Goal: Communication & Community: Answer question/provide support

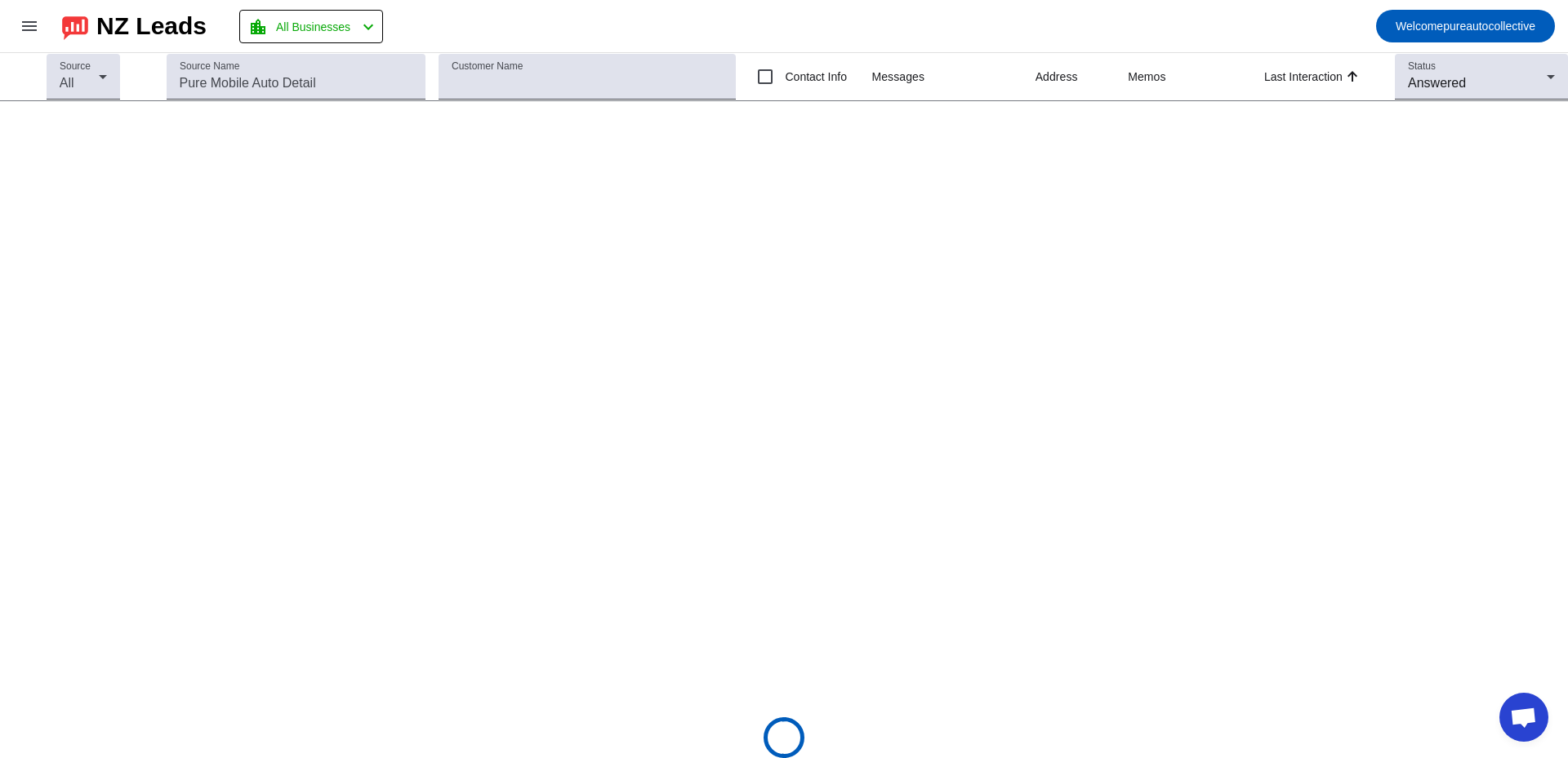
scroll to position [2898, 0]
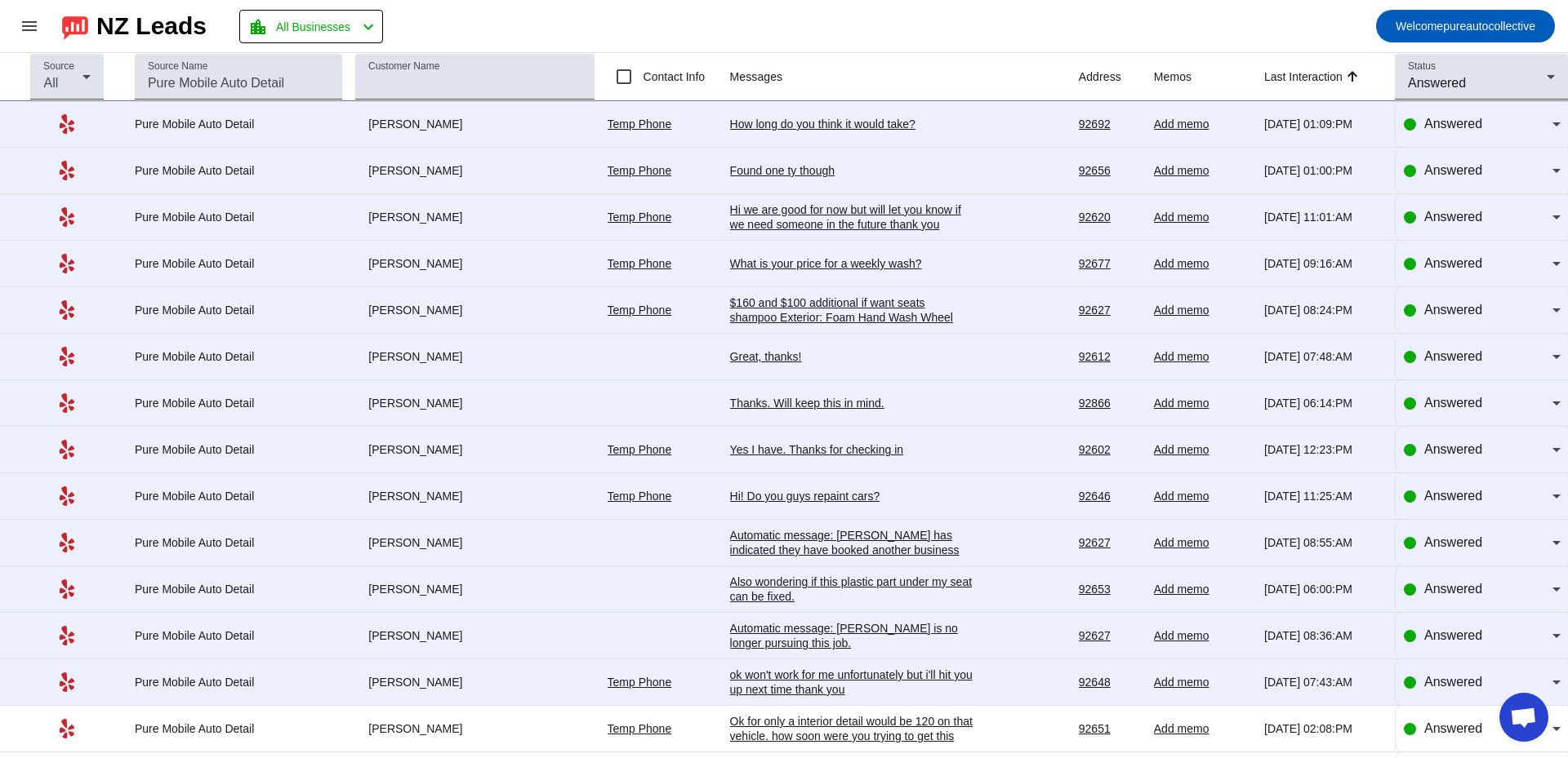
click at [827, 107] on td "How long do you think it would take? [DATE] 01:09:PM" at bounding box center [904, 124] width 349 height 46
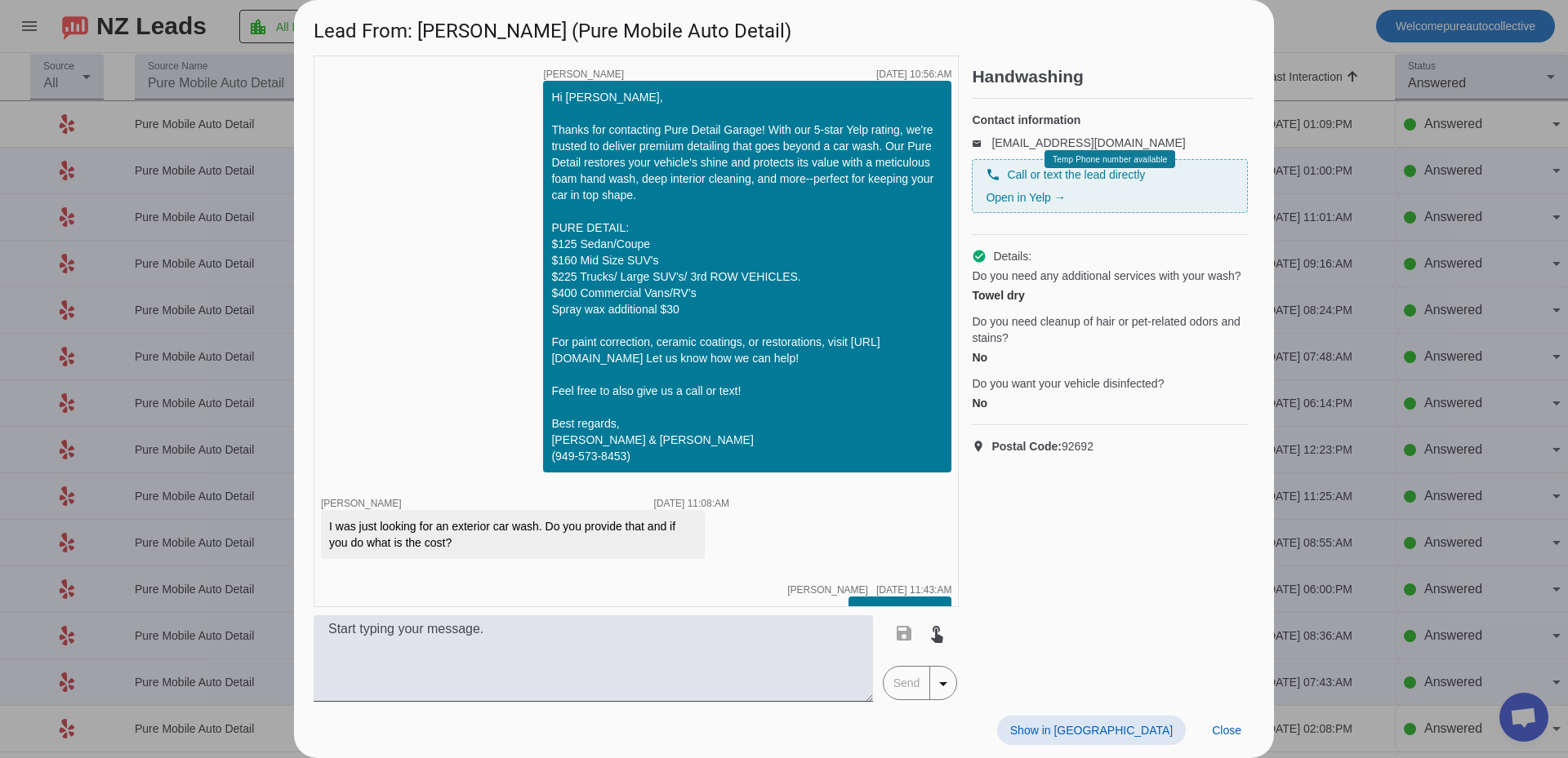
scroll to position [246, 0]
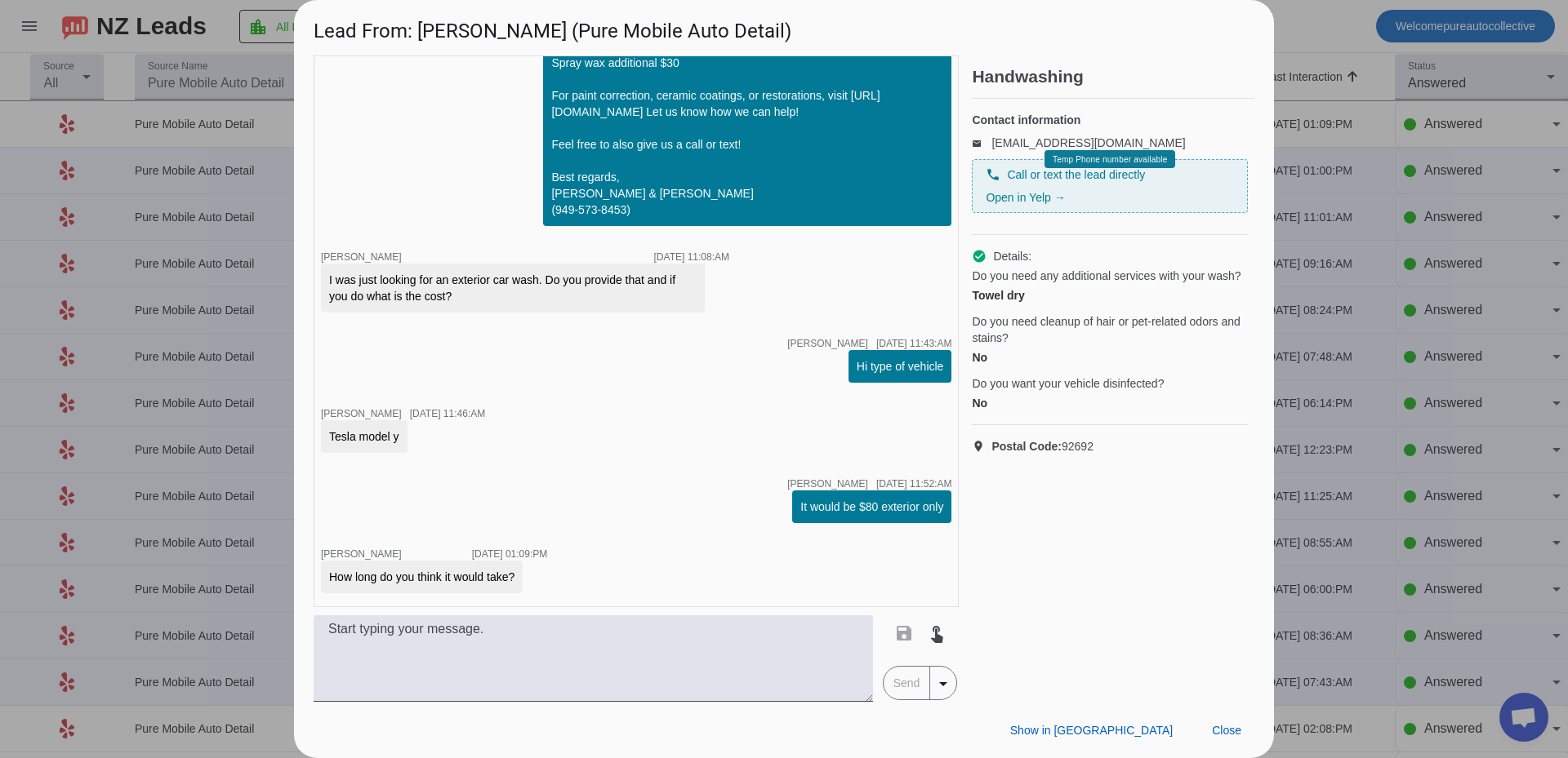
click at [1369, 412] on div at bounding box center [784, 379] width 1568 height 758
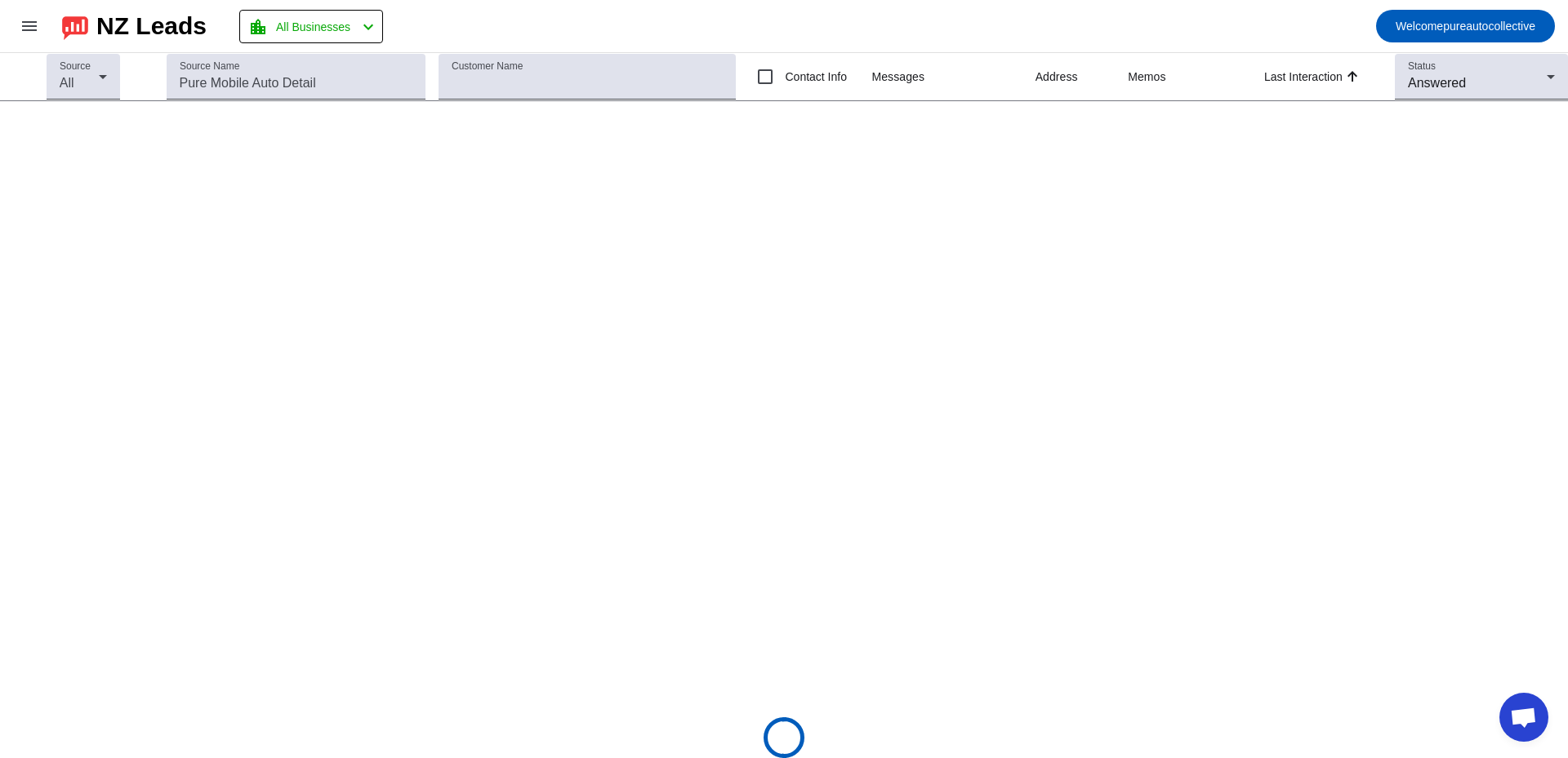
scroll to position [2898, 0]
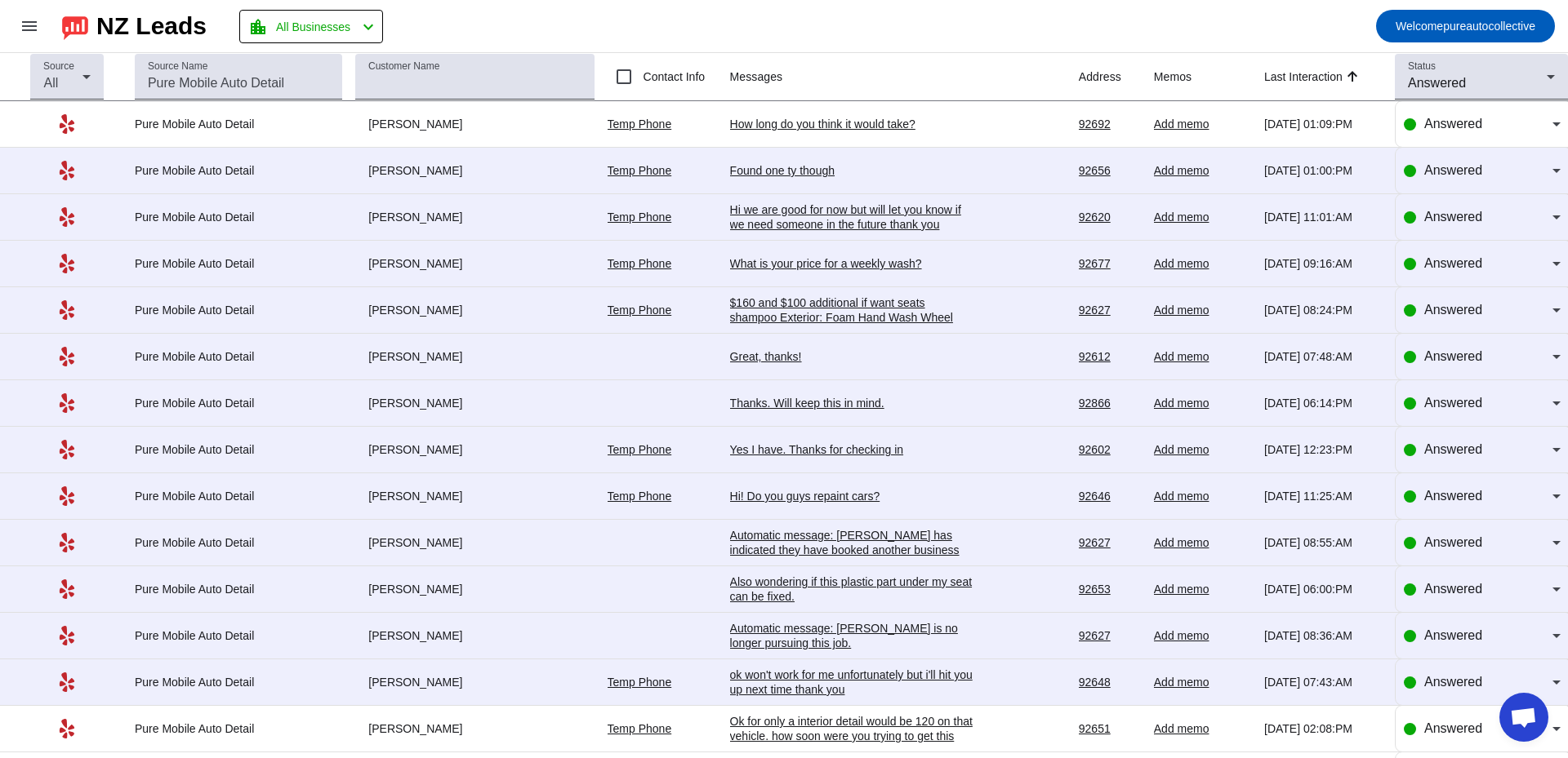
click at [867, 117] on div "How long do you think it would take?" at bounding box center [852, 124] width 245 height 15
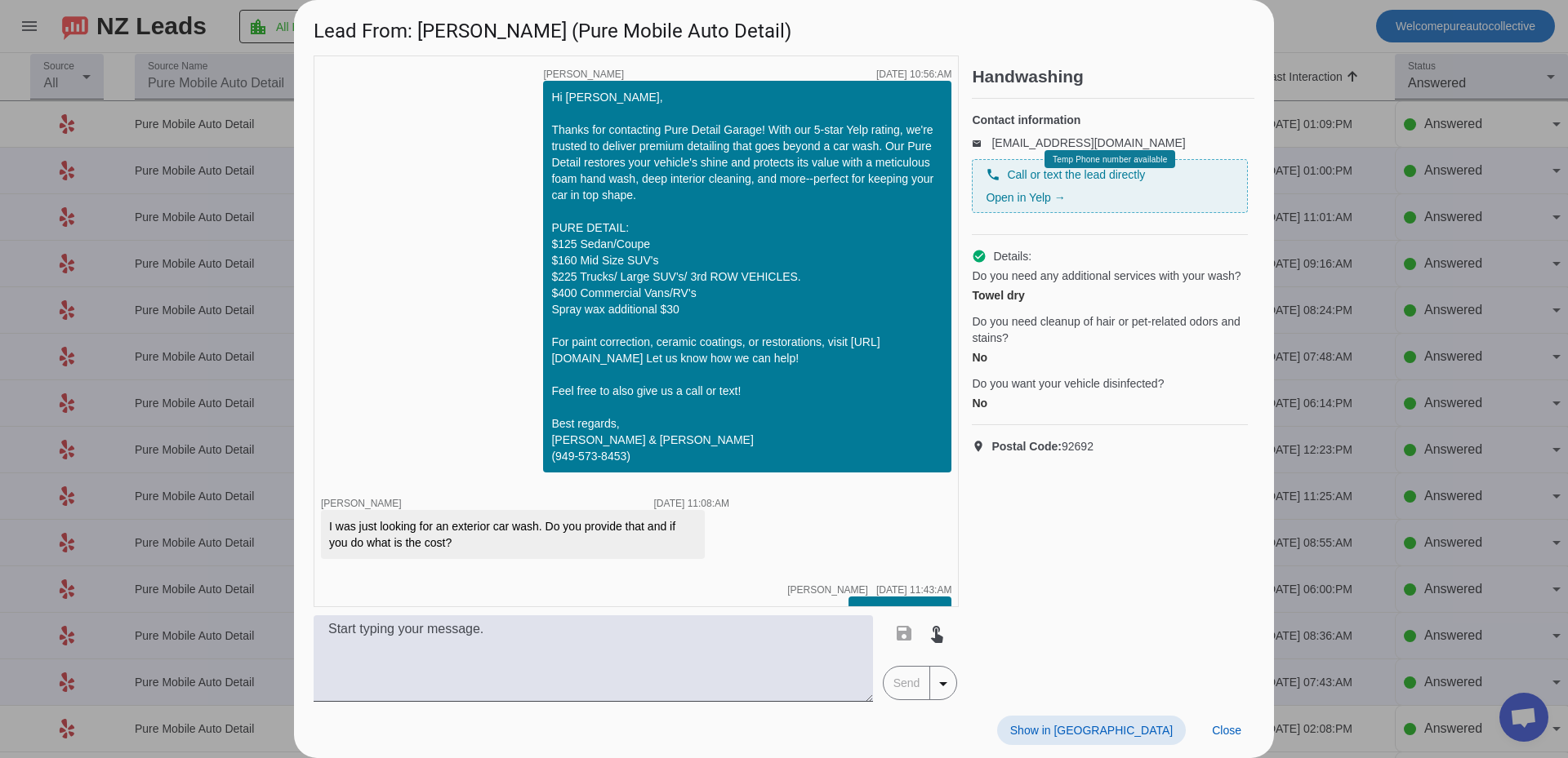
scroll to position [246, 0]
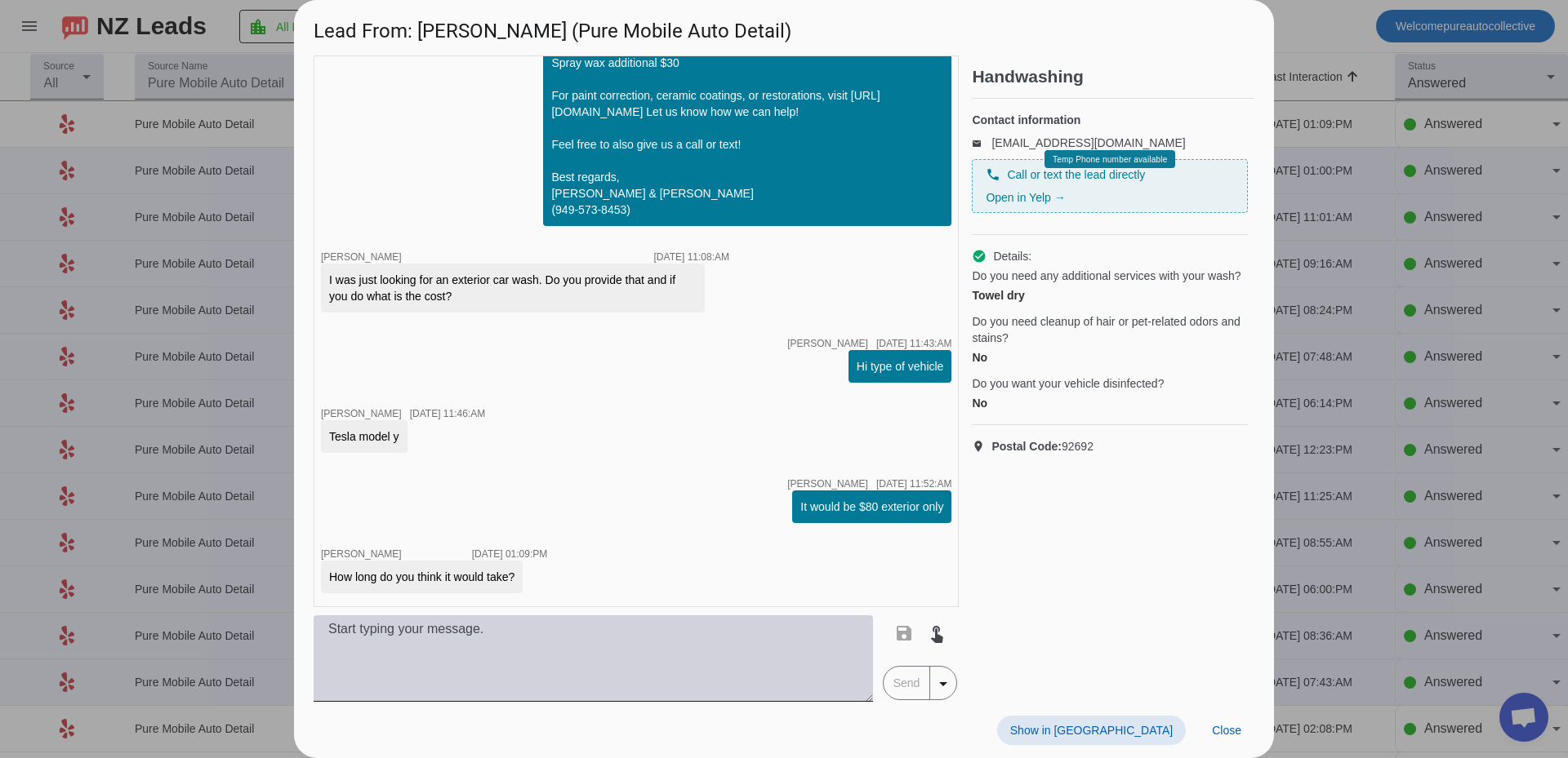
click at [764, 681] on textarea at bounding box center [593, 658] width 560 height 87
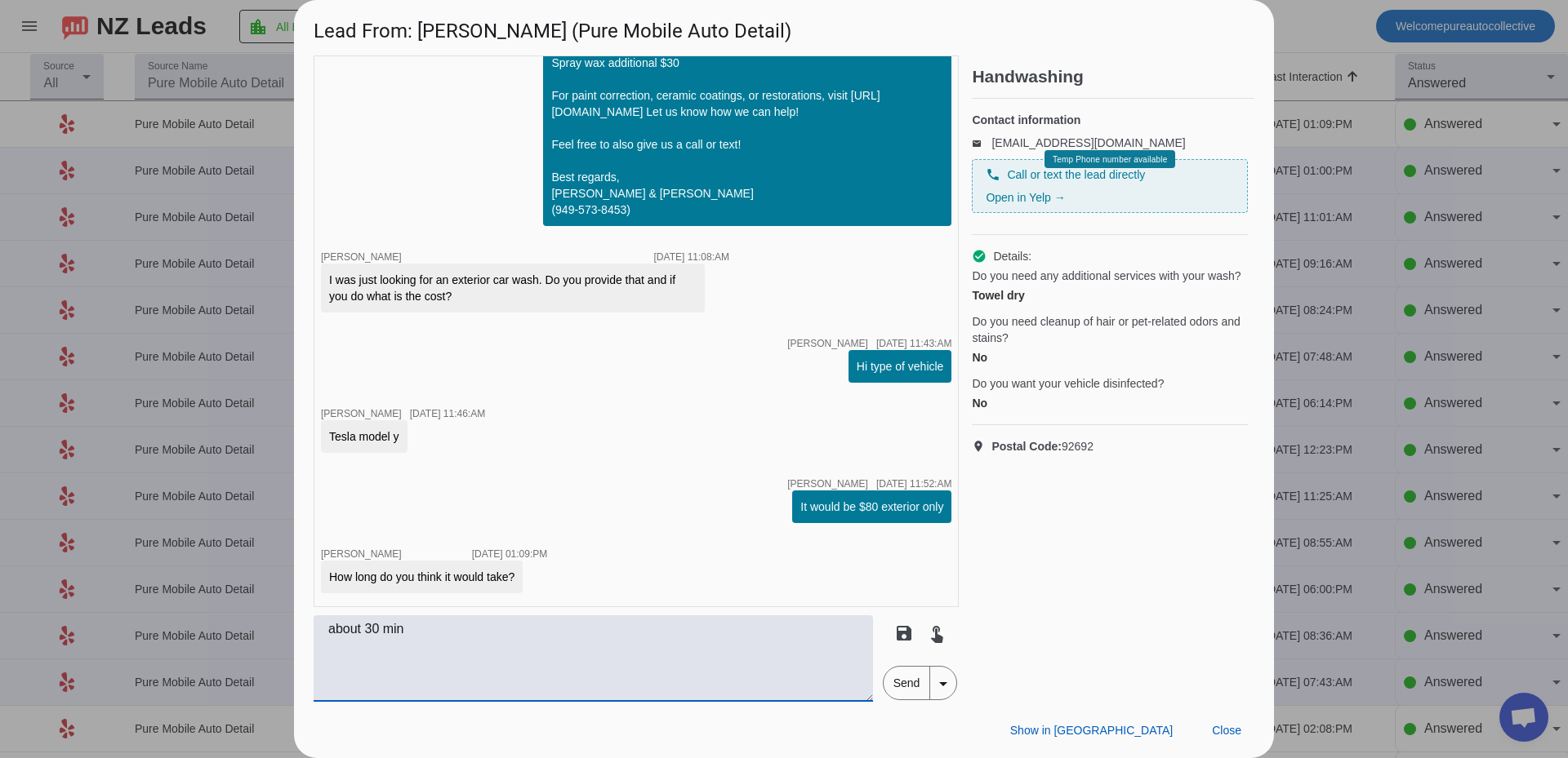
click at [357, 634] on textarea "about 30 min" at bounding box center [593, 658] width 560 height 87
click at [363, 634] on textarea "about 30 min" at bounding box center [593, 658] width 560 height 87
click at [453, 640] on textarea "about 30 min" at bounding box center [593, 658] width 560 height 87
type textarea "about 30 min give or take"
click at [910, 671] on span "Send" at bounding box center [907, 683] width 46 height 33
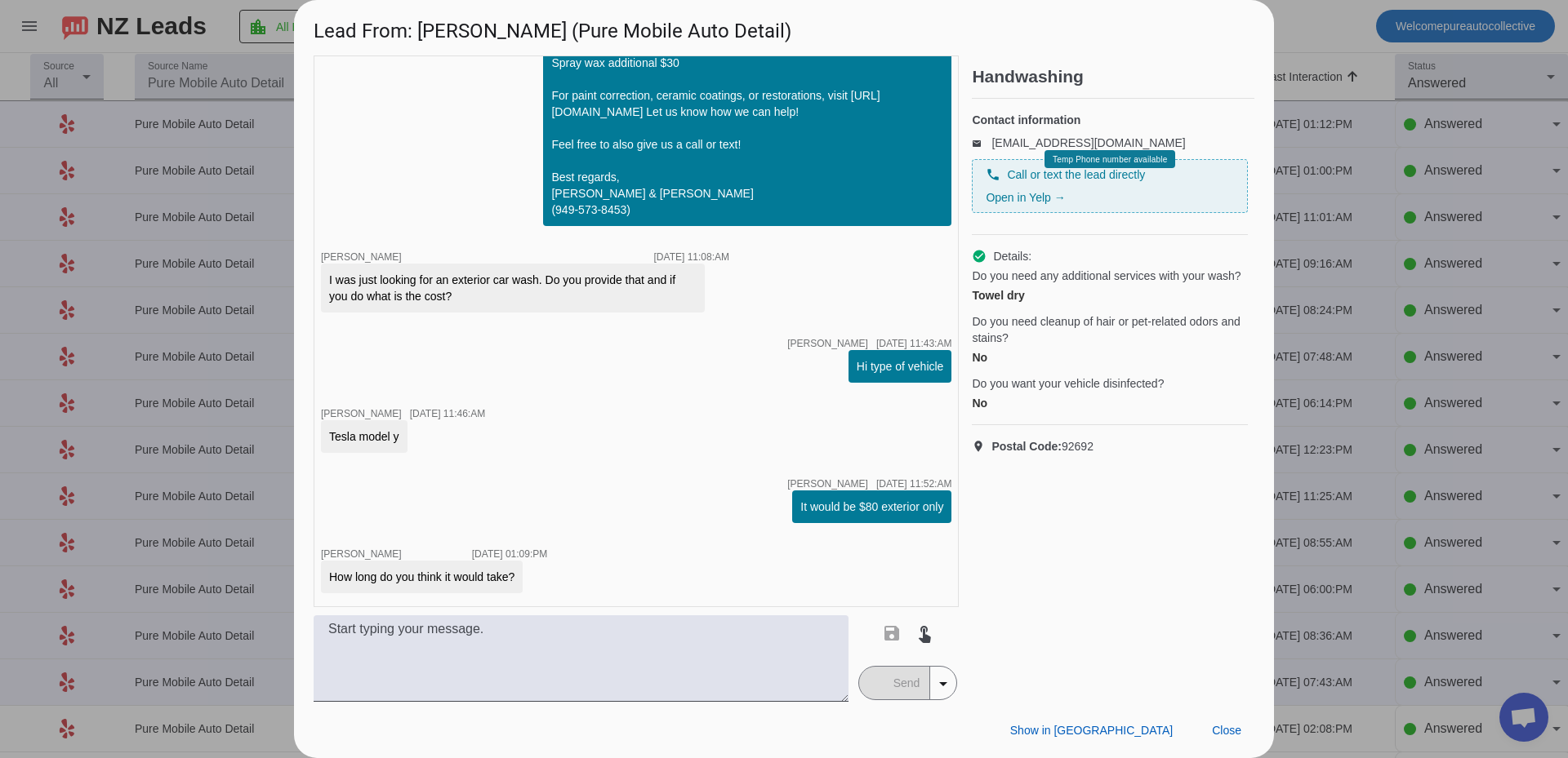
scroll to position [316, 0]
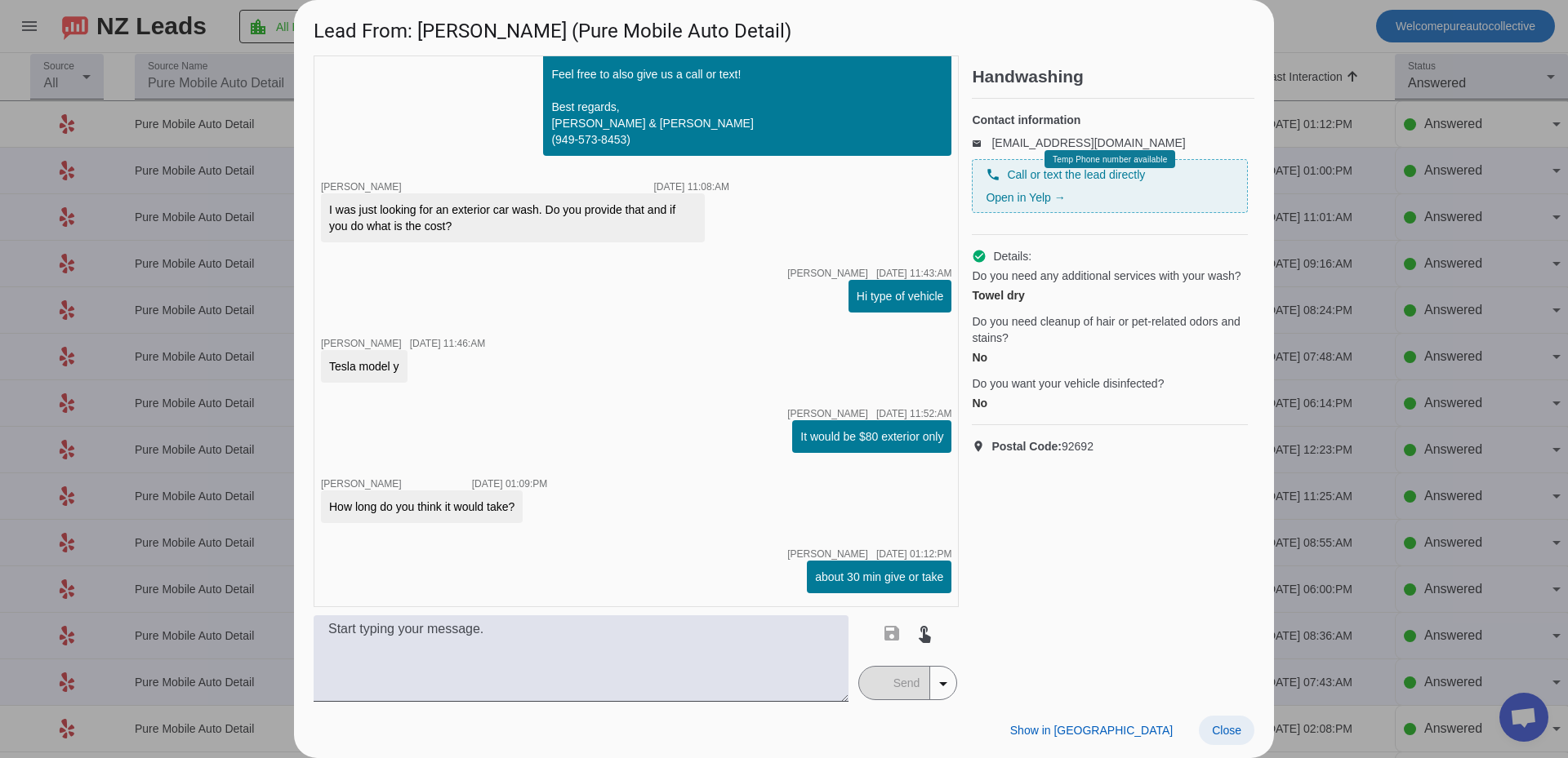
click at [1218, 728] on span "Close" at bounding box center [1227, 731] width 30 height 13
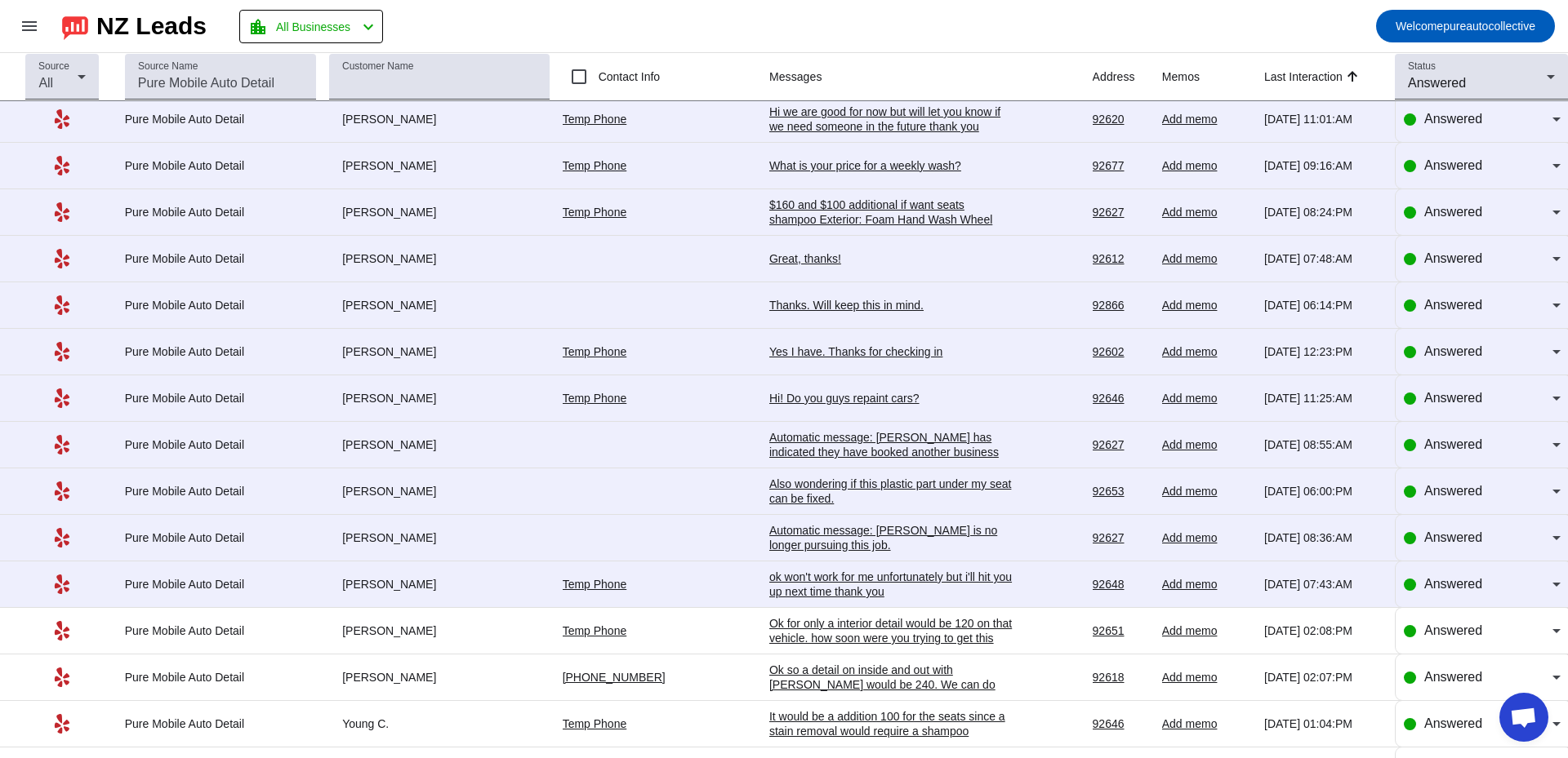
scroll to position [0, 0]
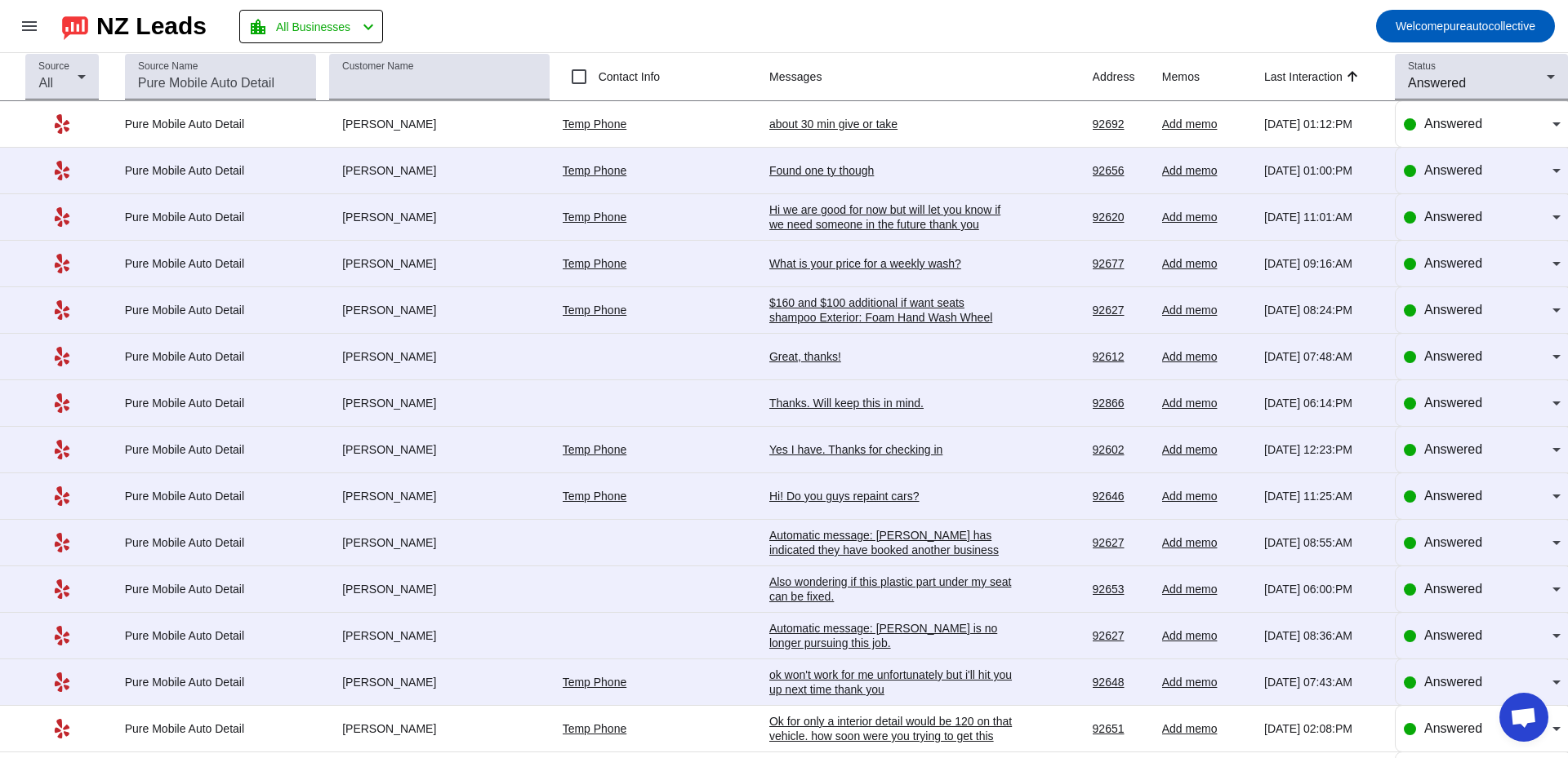
click at [855, 494] on div "Hi! Do you guys repaint cars?" at bounding box center [891, 496] width 245 height 15
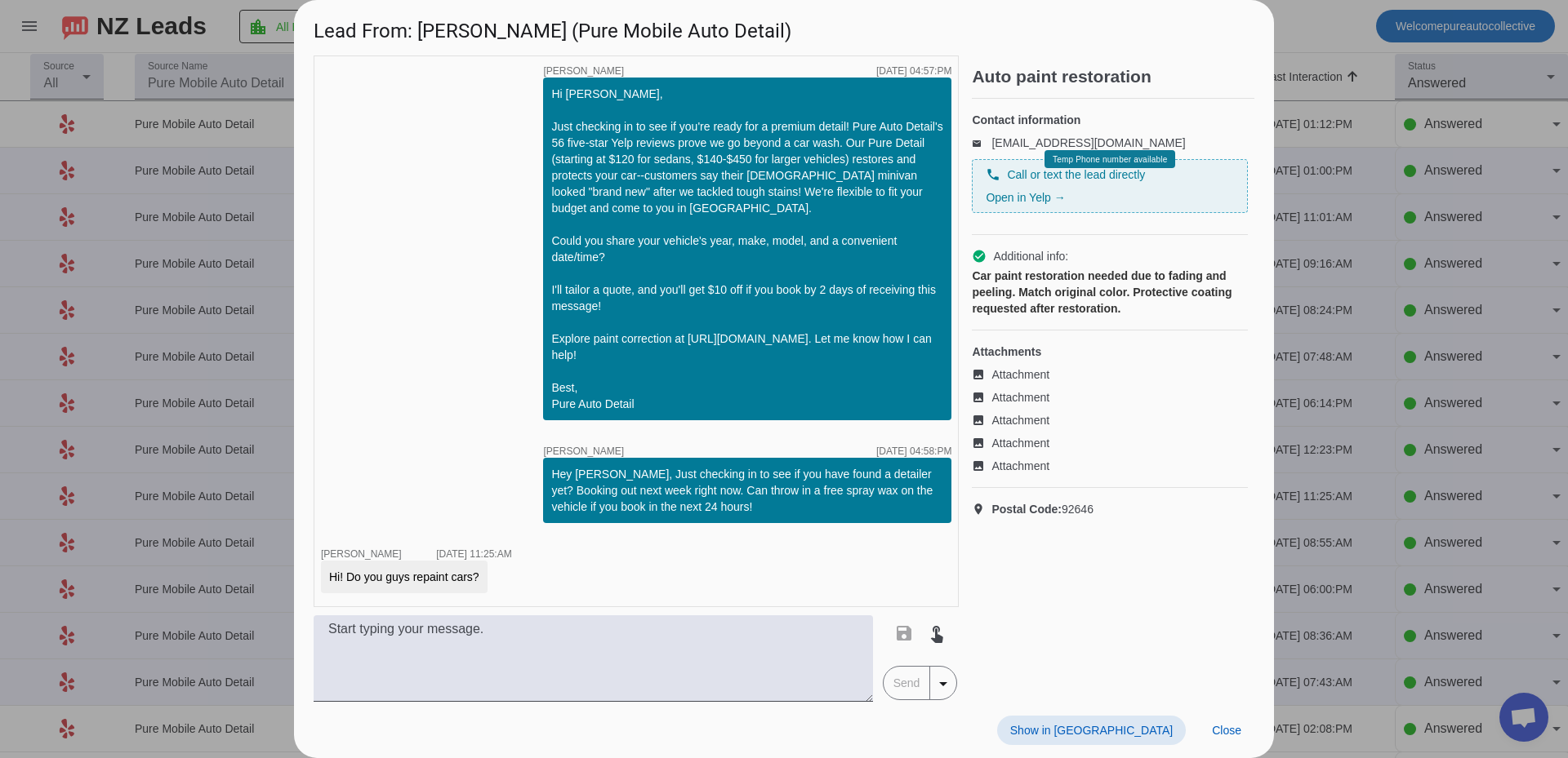
scroll to position [1177, 0]
click at [1001, 405] on span "Attachment" at bounding box center [1021, 398] width 58 height 16
click at [96, 246] on div at bounding box center [784, 379] width 1568 height 758
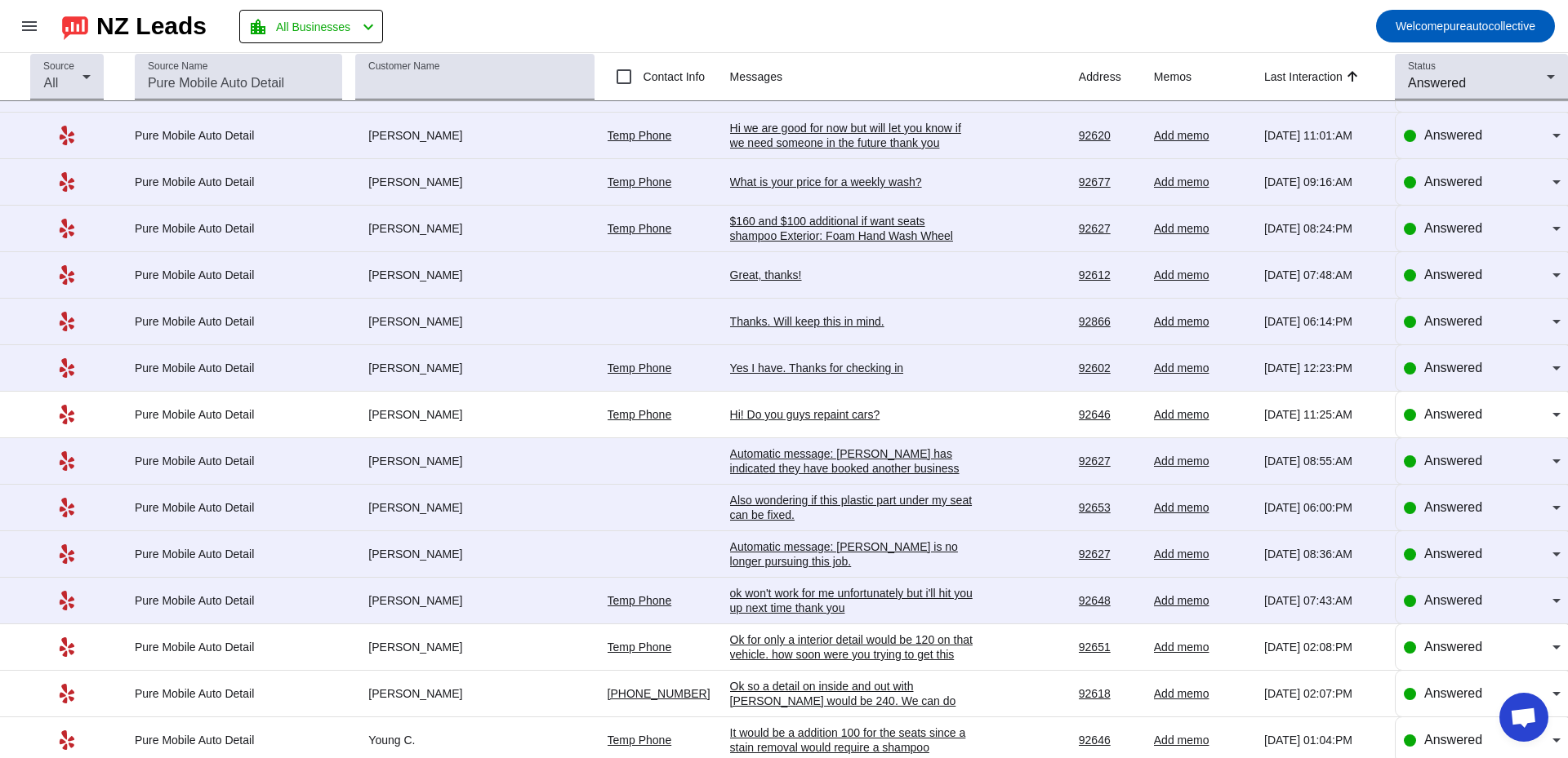
scroll to position [0, 0]
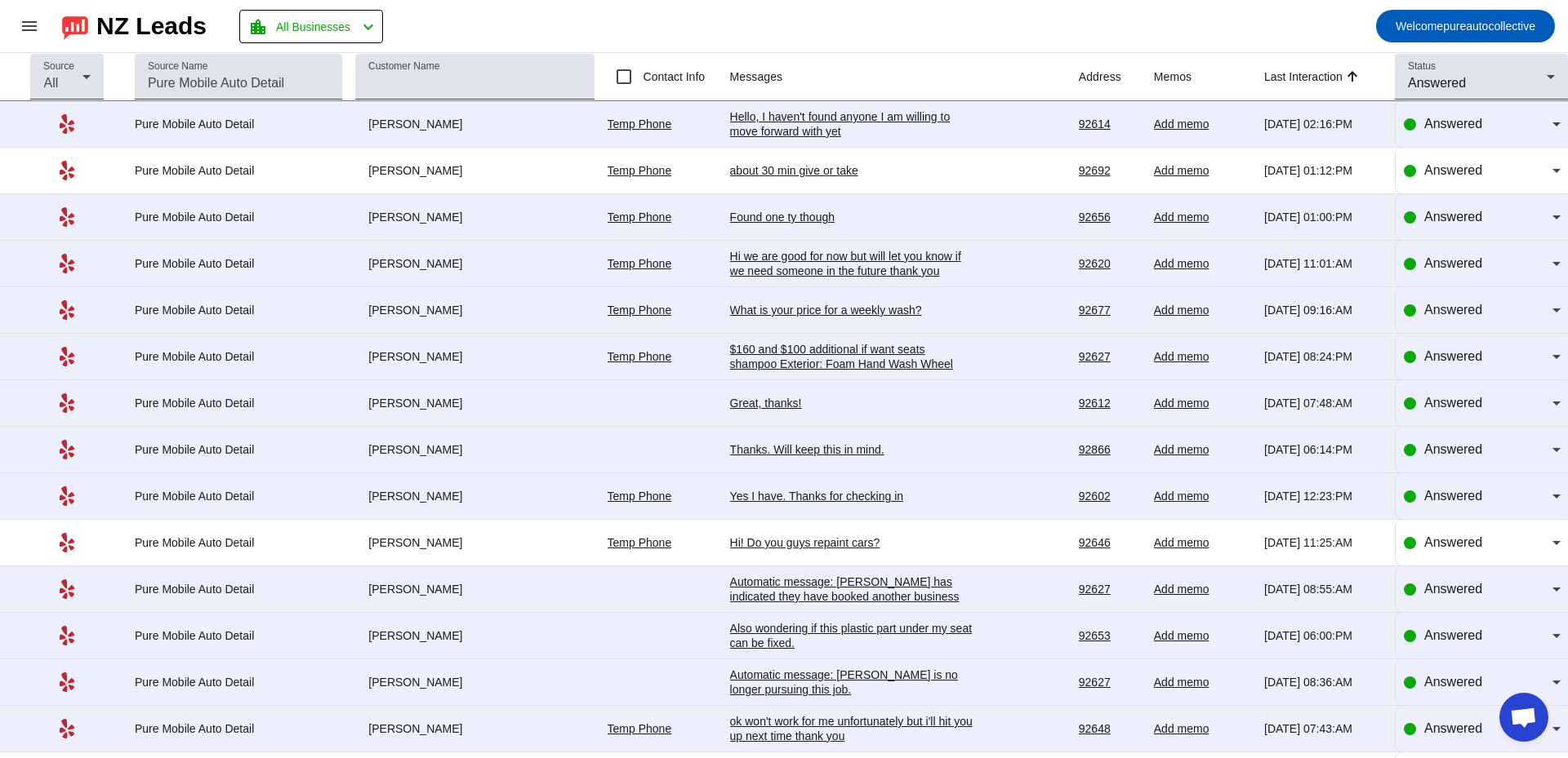
click at [841, 116] on div "Hello, I haven't found anyone I am willing to move forward with yet" at bounding box center [852, 124] width 245 height 30
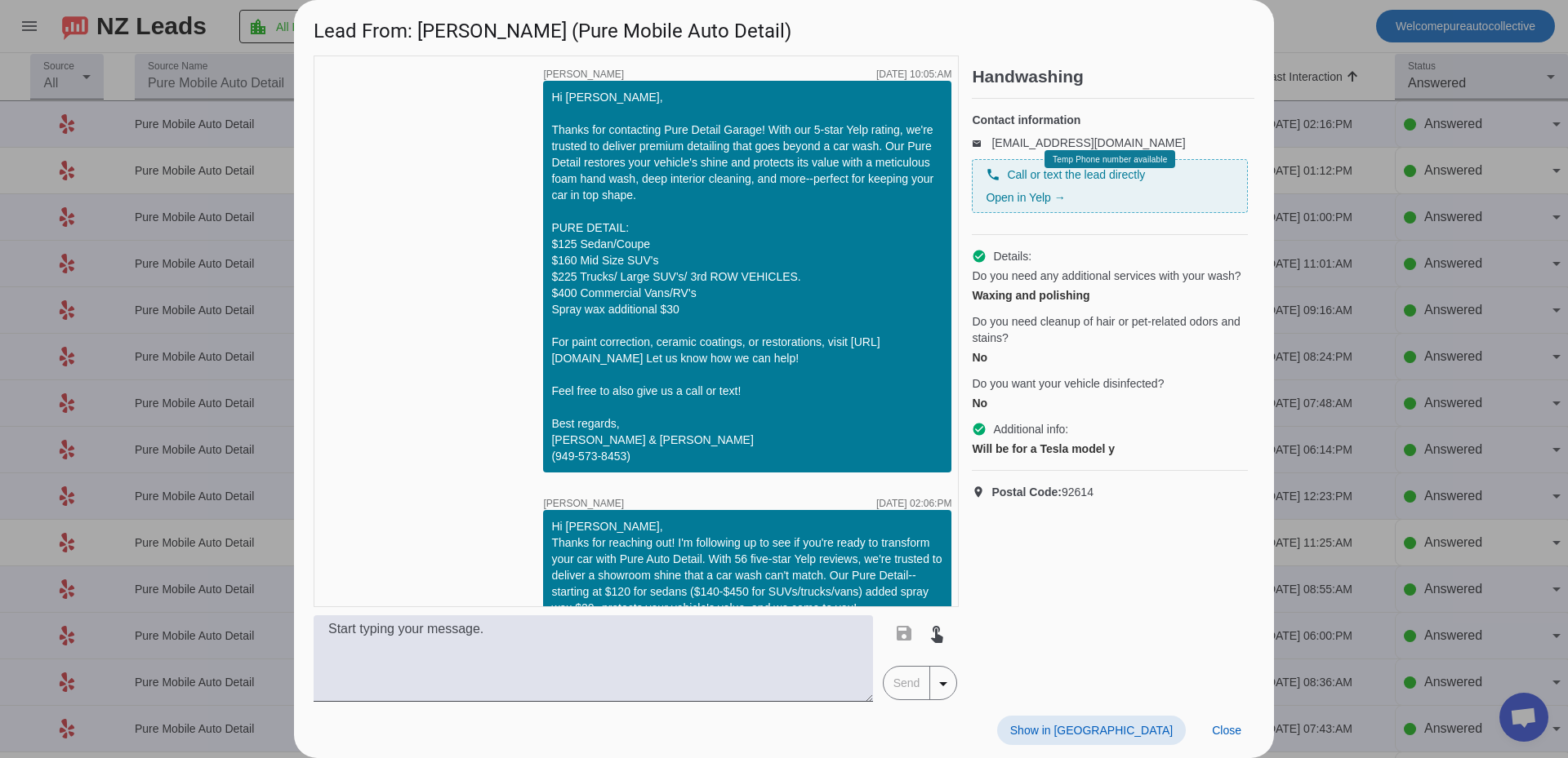
scroll to position [715, 0]
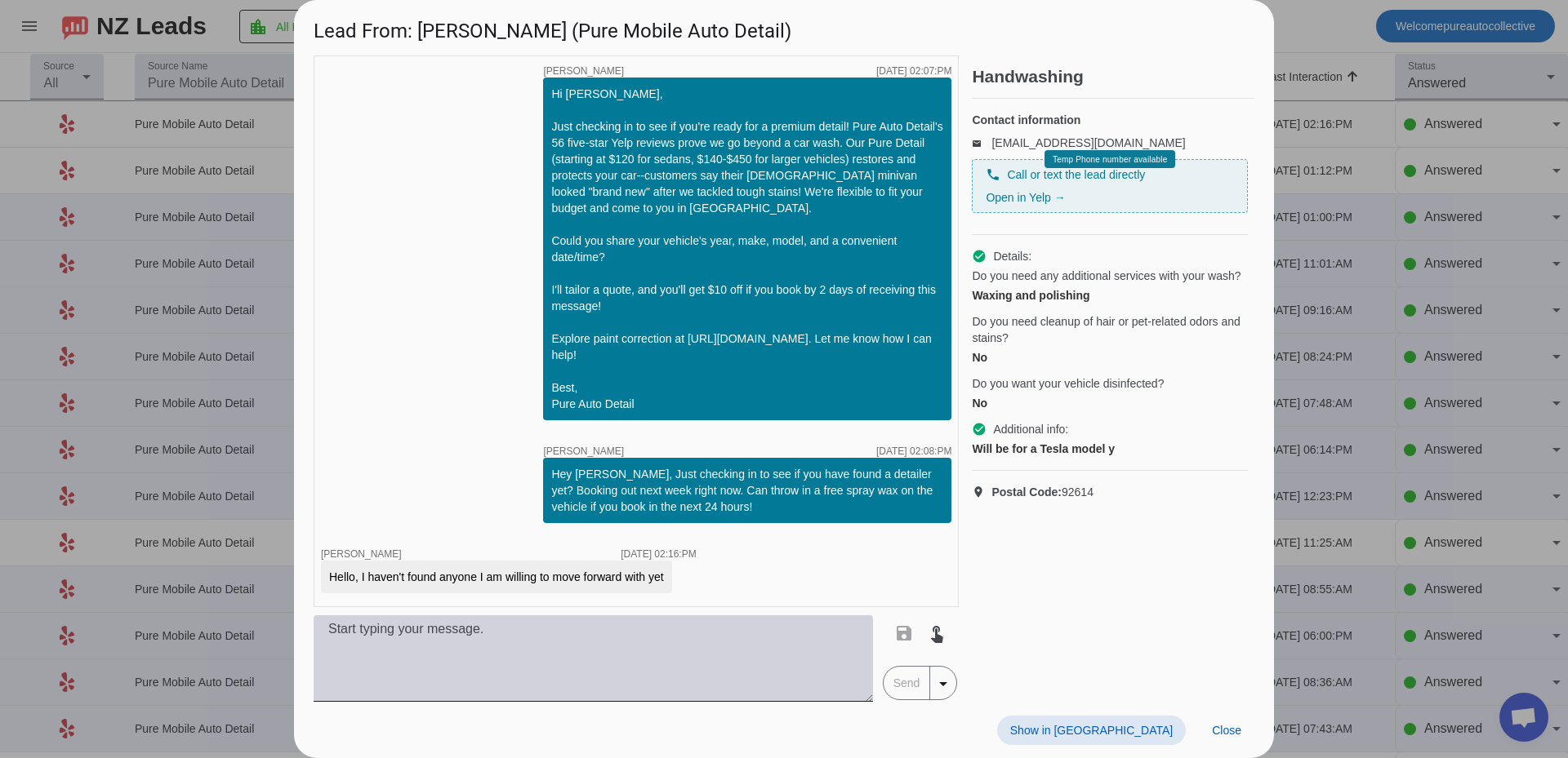
click at [574, 653] on textarea at bounding box center [593, 658] width 560 height 87
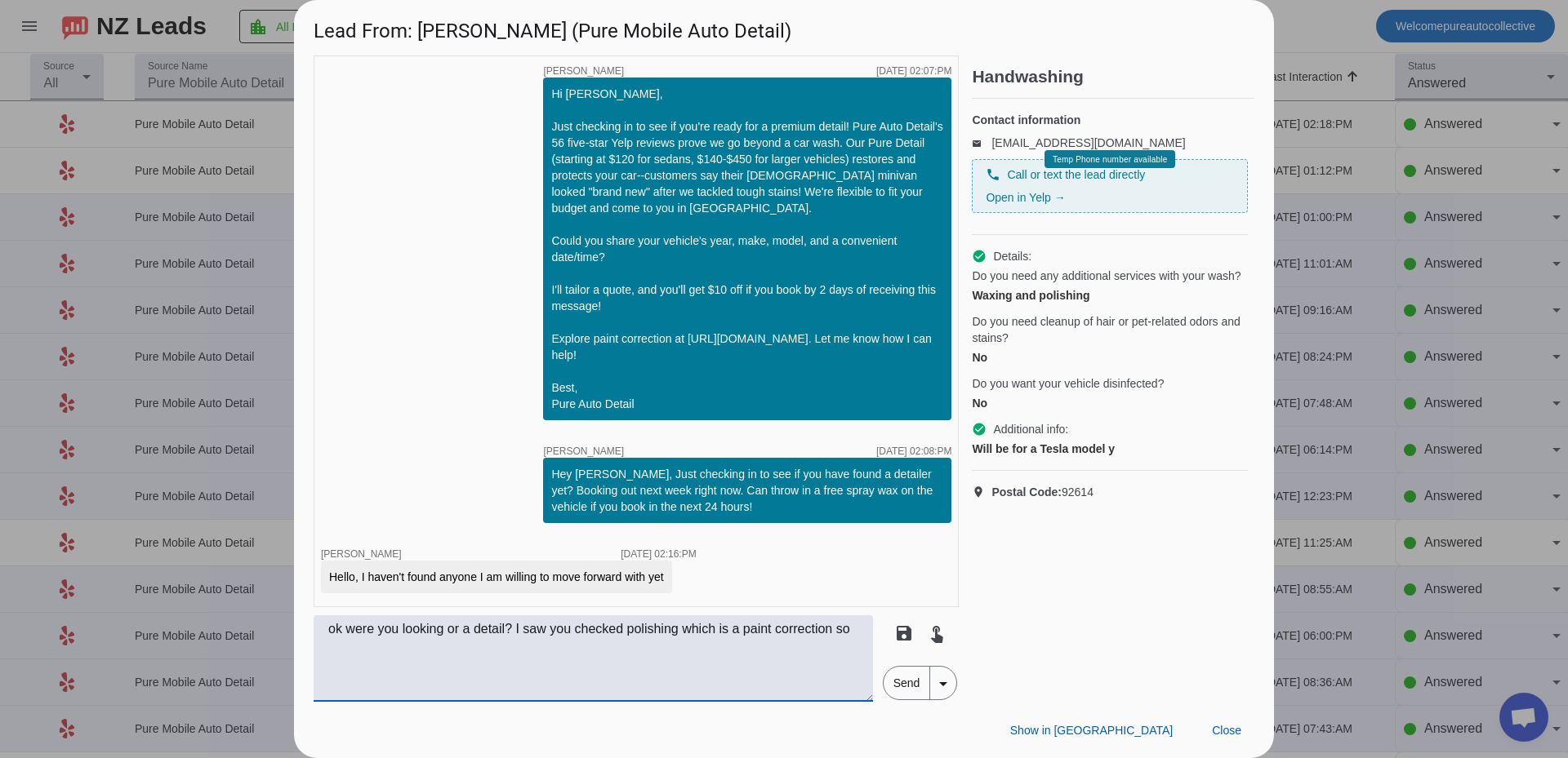
scroll to position [802, 0]
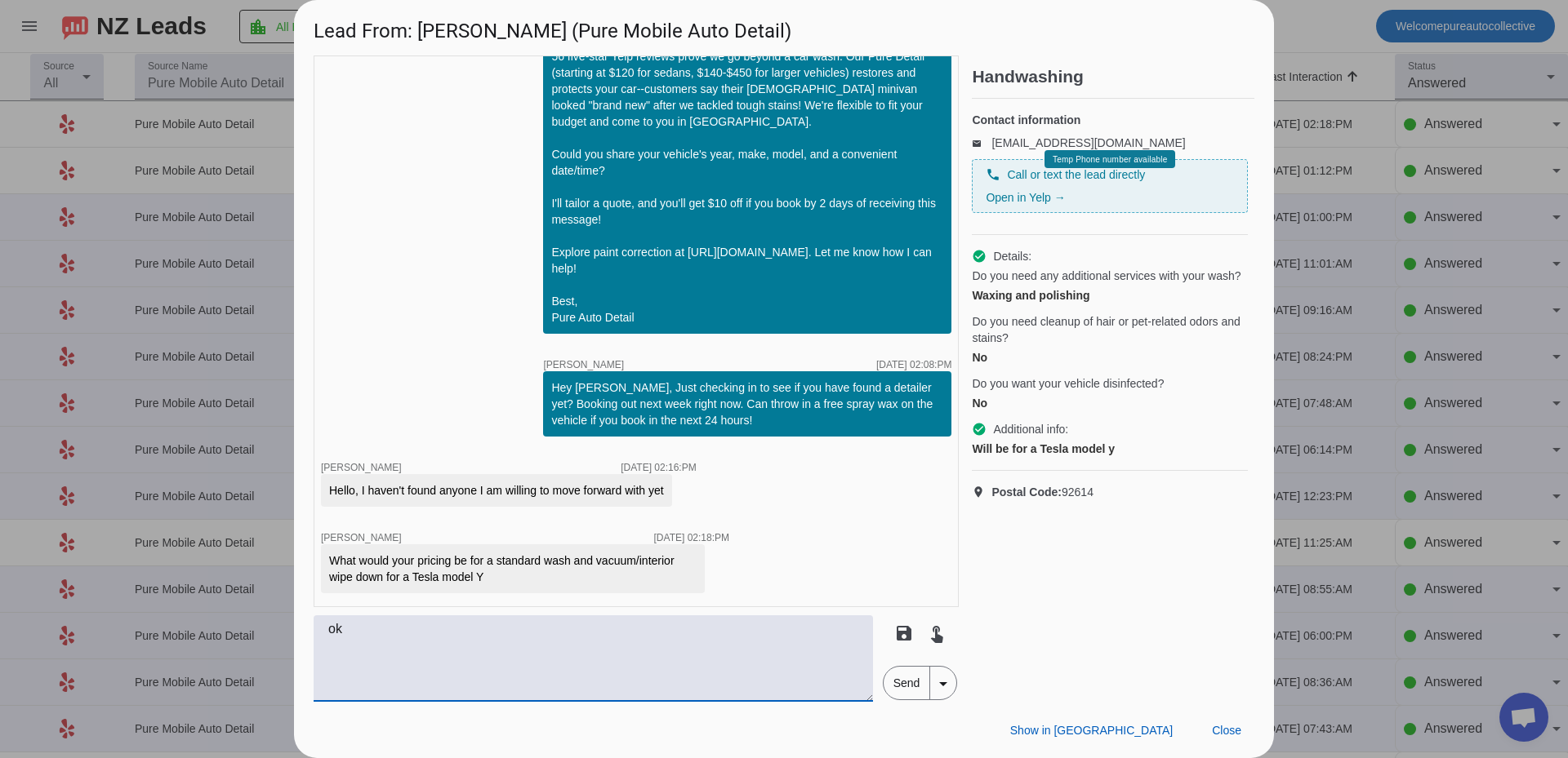
type textarea "o"
click at [328, 627] on textarea "$150" at bounding box center [593, 658] width 560 height 87
click at [538, 672] on textarea "that would be $150" at bounding box center [593, 658] width 560 height 87
type textarea "that would be $150 process takes about and hour and a half"
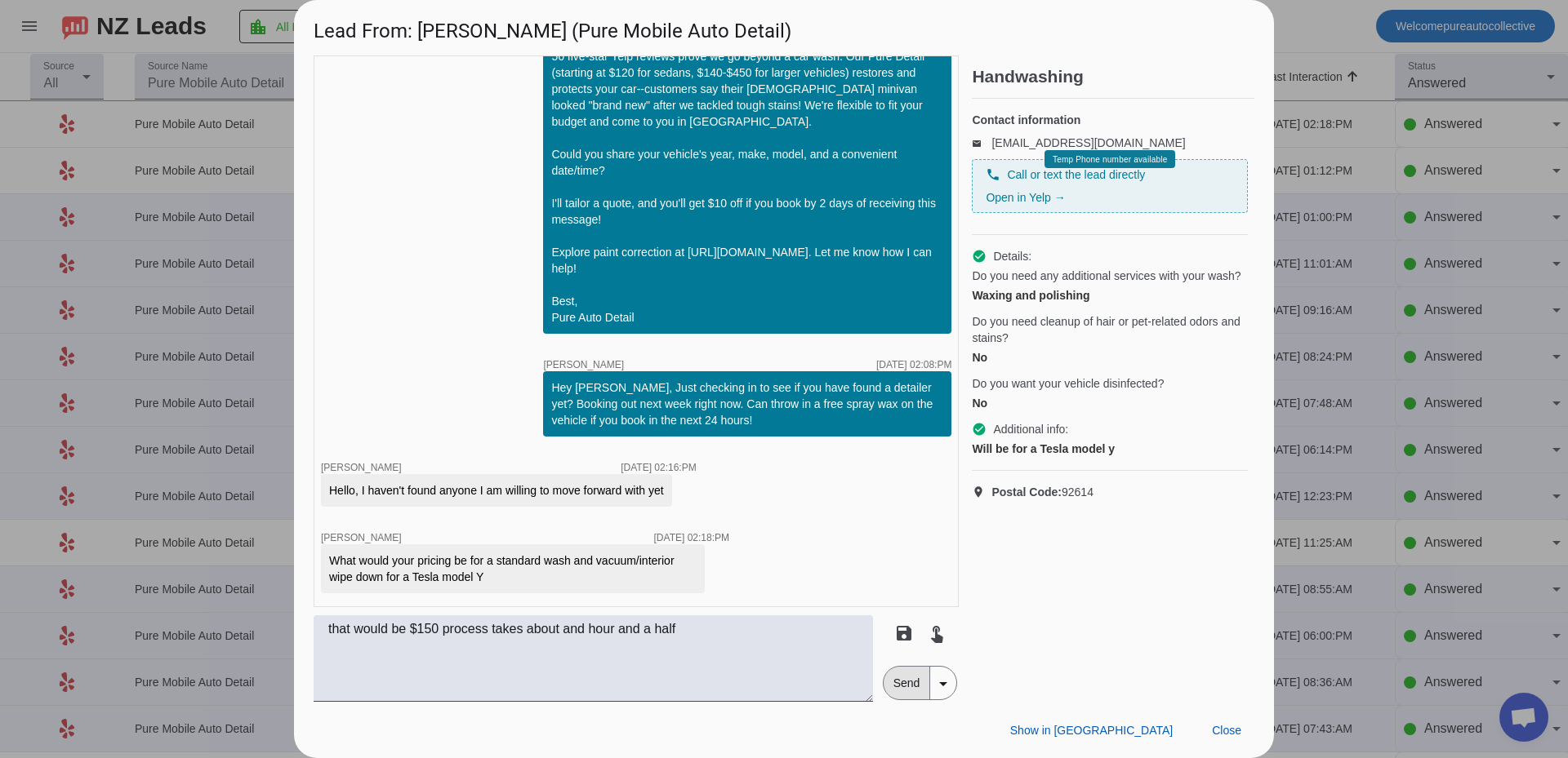
click at [910, 687] on span "Send" at bounding box center [907, 683] width 46 height 33
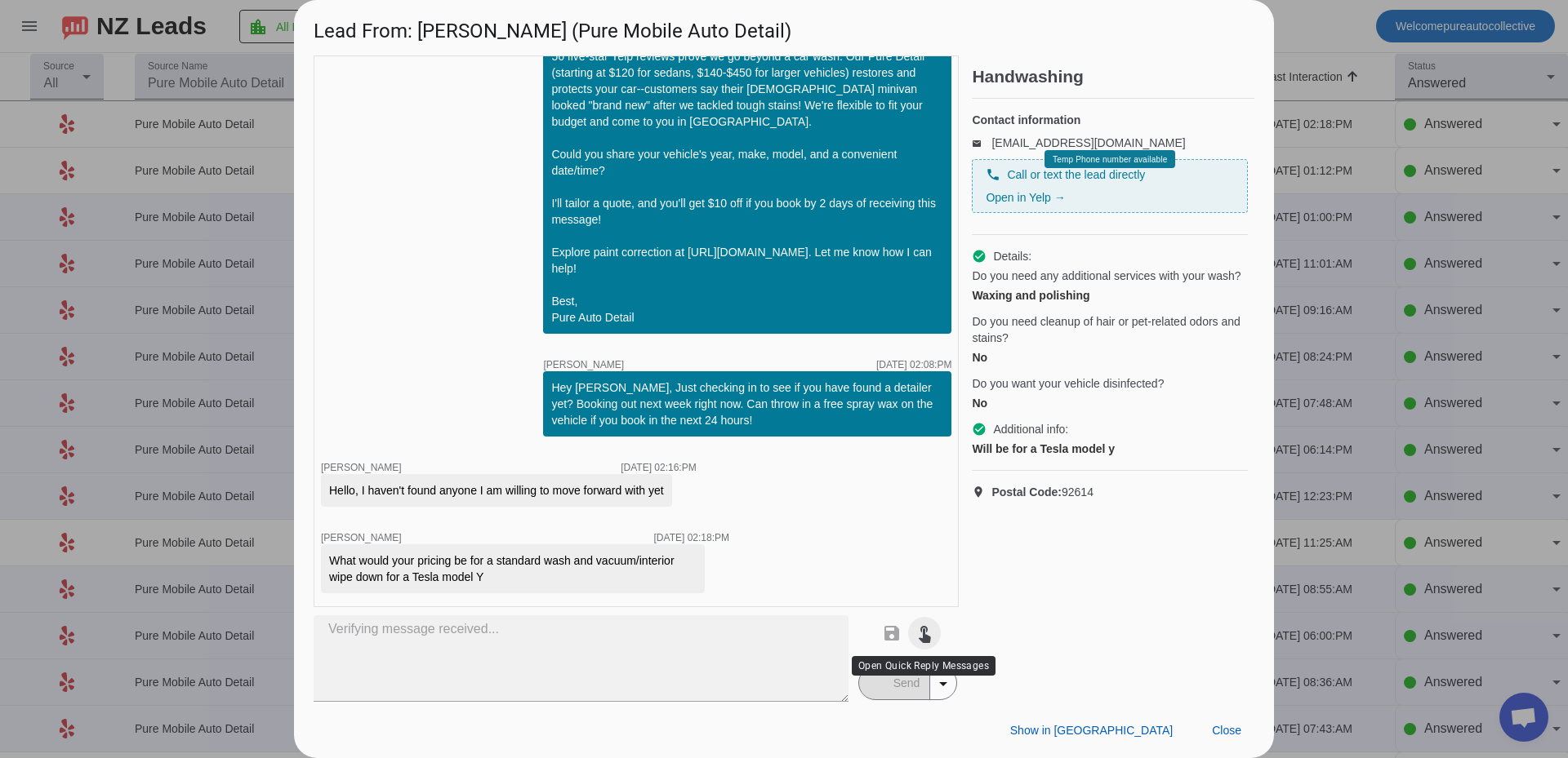
click at [925, 639] on mat-icon "touch_app" at bounding box center [924, 634] width 20 height 20
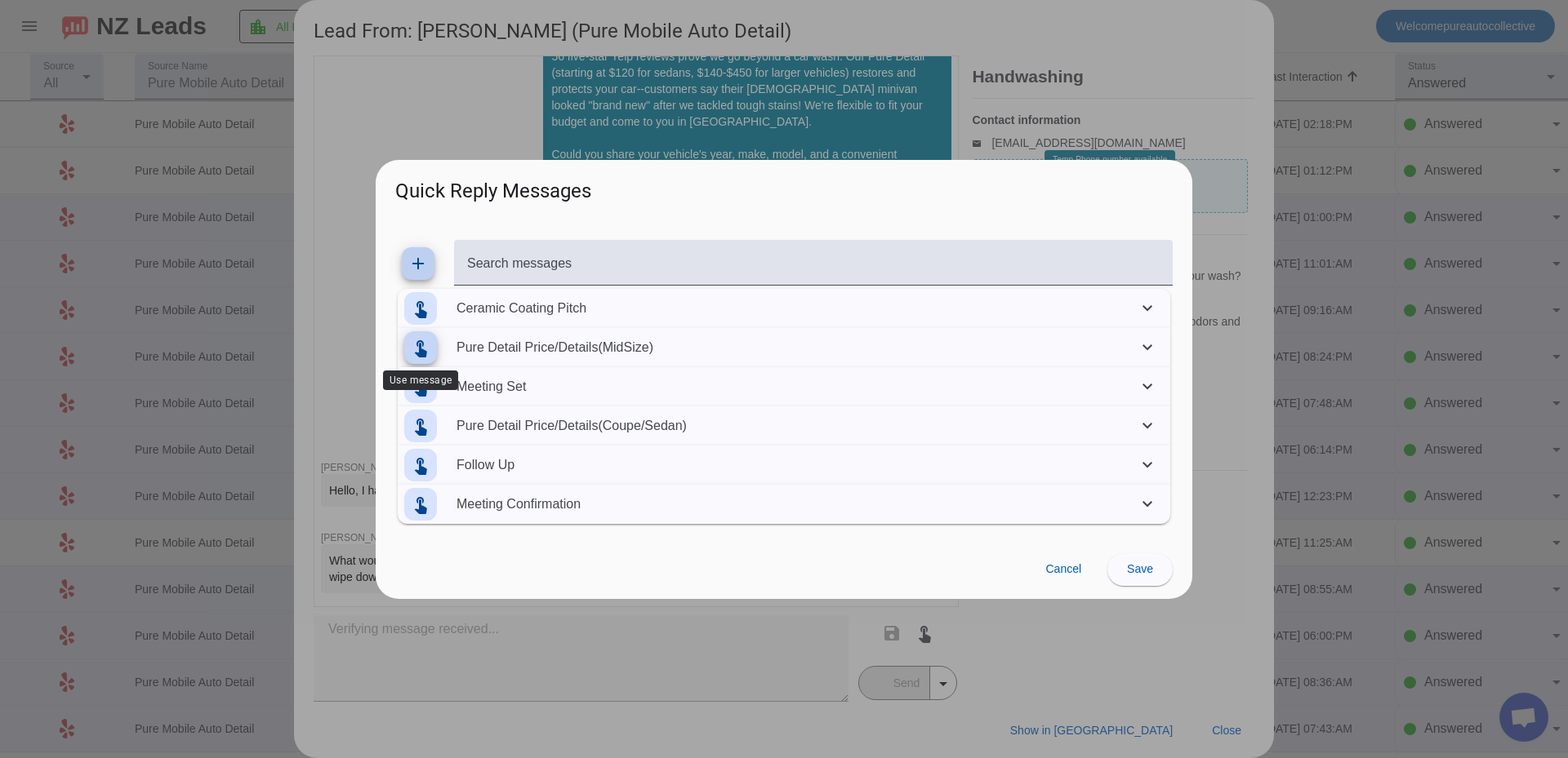
click at [430, 344] on mat-icon "touch_app" at bounding box center [420, 348] width 20 height 20
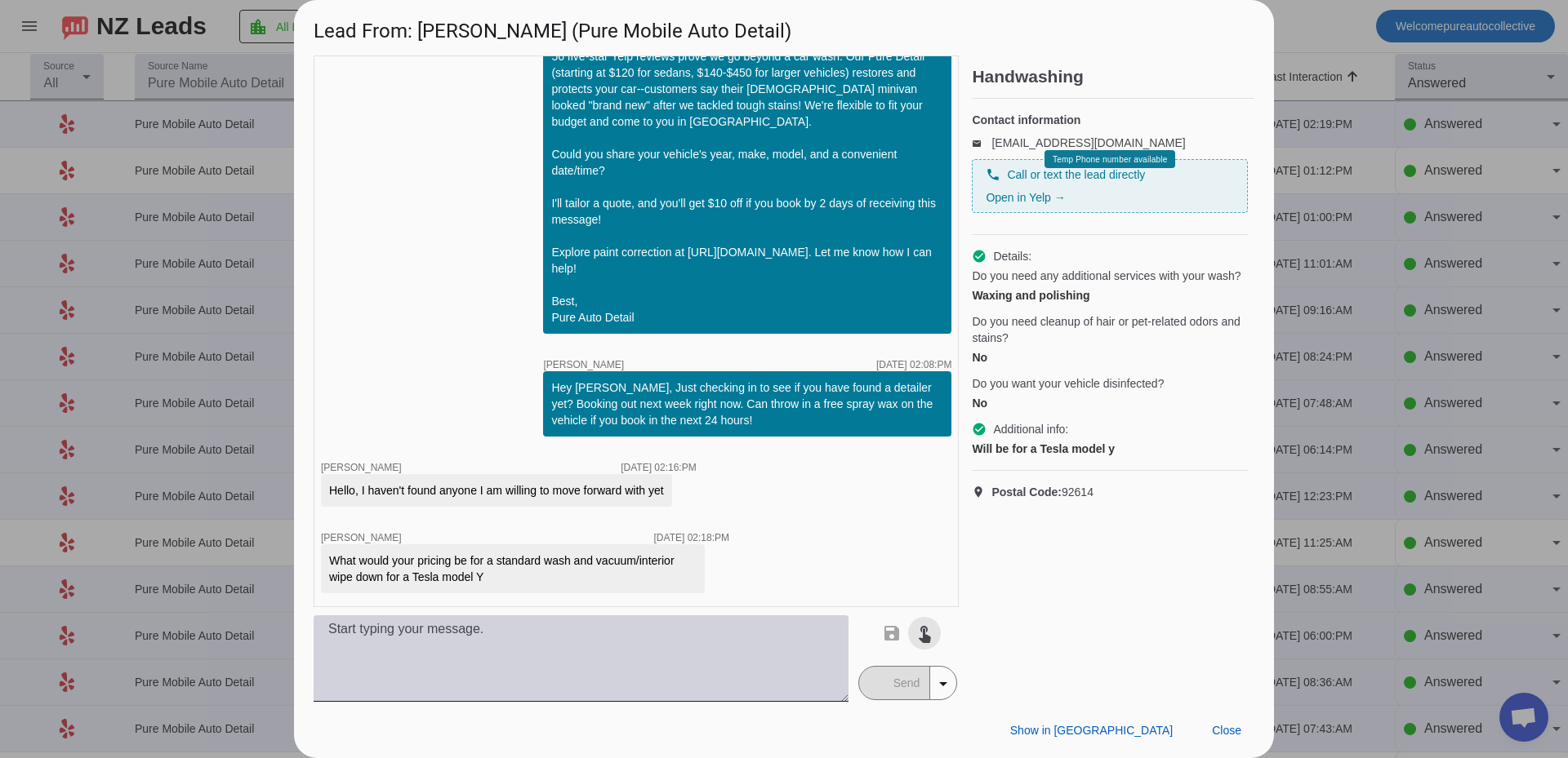
scroll to position [872, 0]
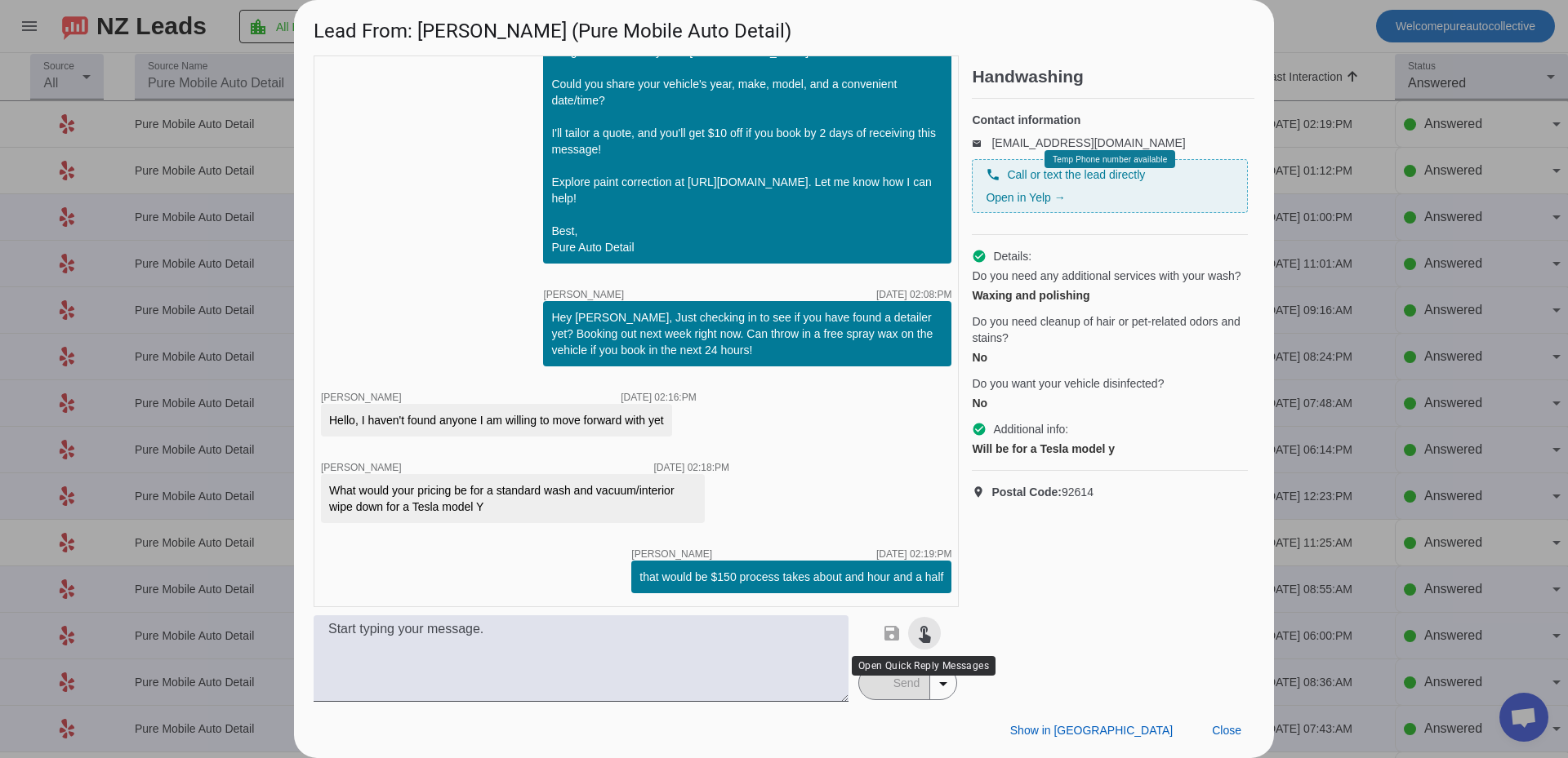
click at [929, 635] on mat-icon "touch_app" at bounding box center [924, 634] width 20 height 20
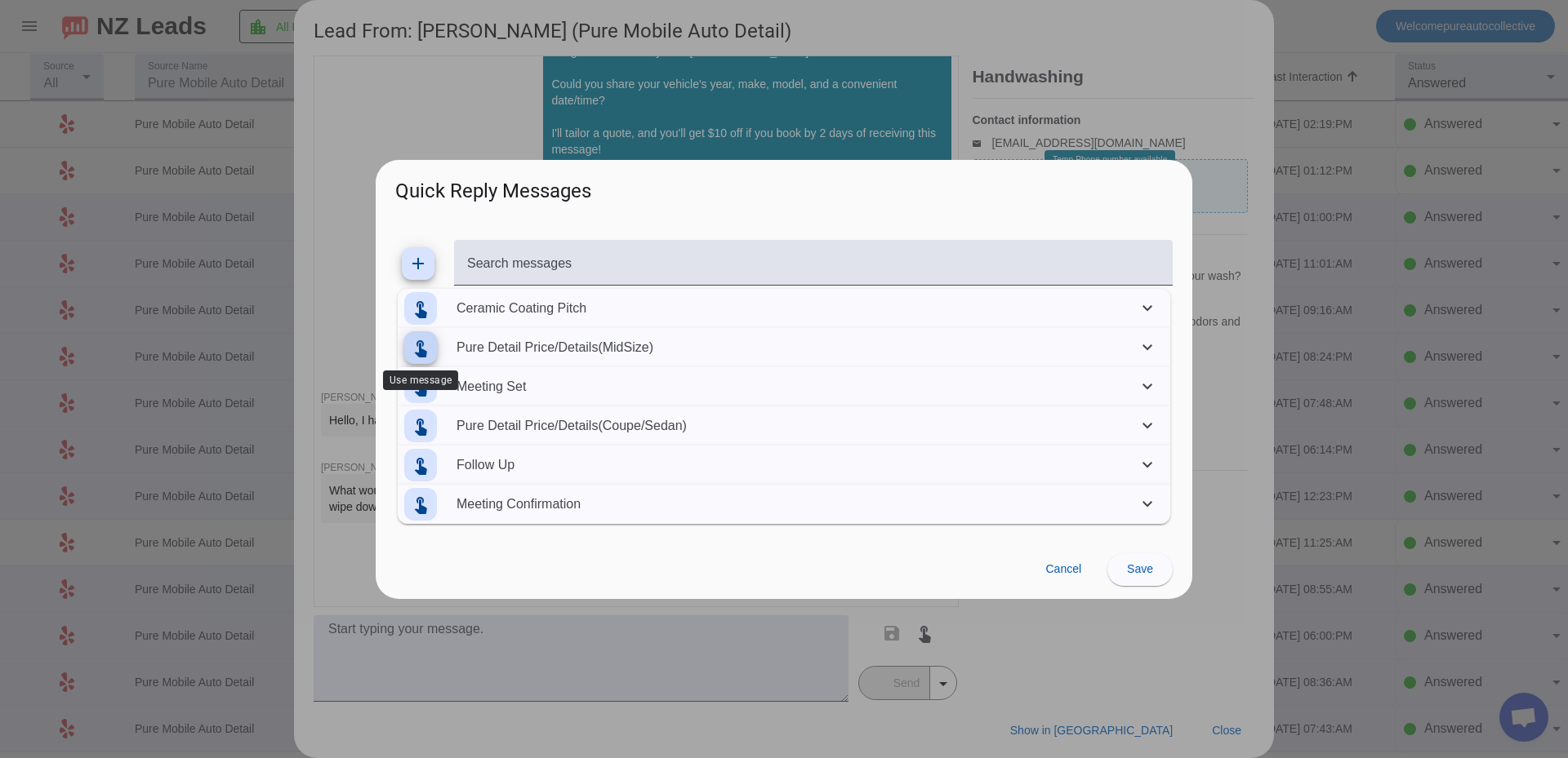
click at [434, 354] on span at bounding box center [420, 348] width 40 height 40
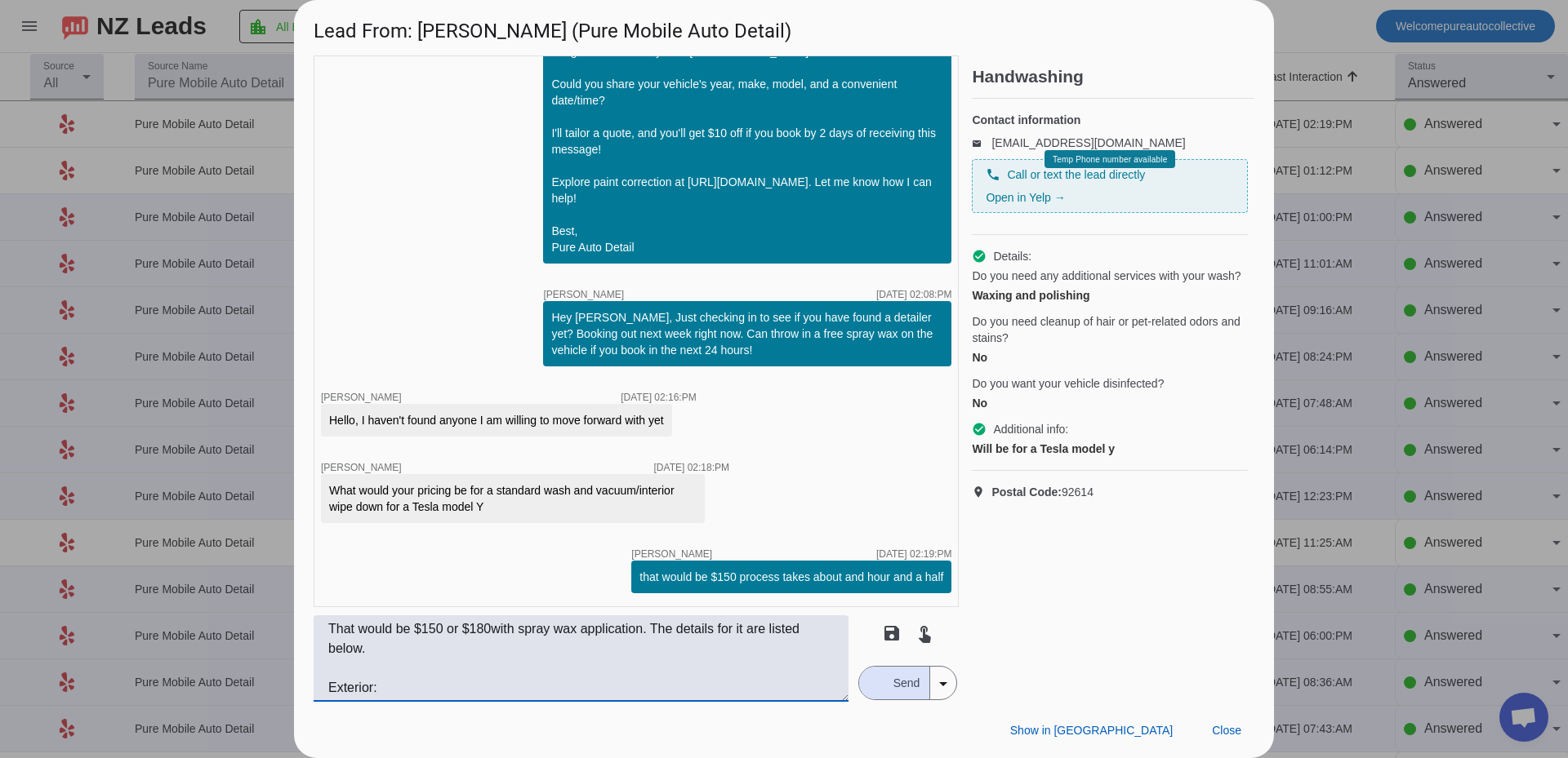
drag, startPoint x: 411, startPoint y: 664, endPoint x: 276, endPoint y: 597, distance: 150.7
click at [276, 597] on div "Lead From: Kimiko S. (Pure Mobile Auto Detail) timer close Edwin G. 8/12/2025, …" at bounding box center [784, 379] width 1568 height 758
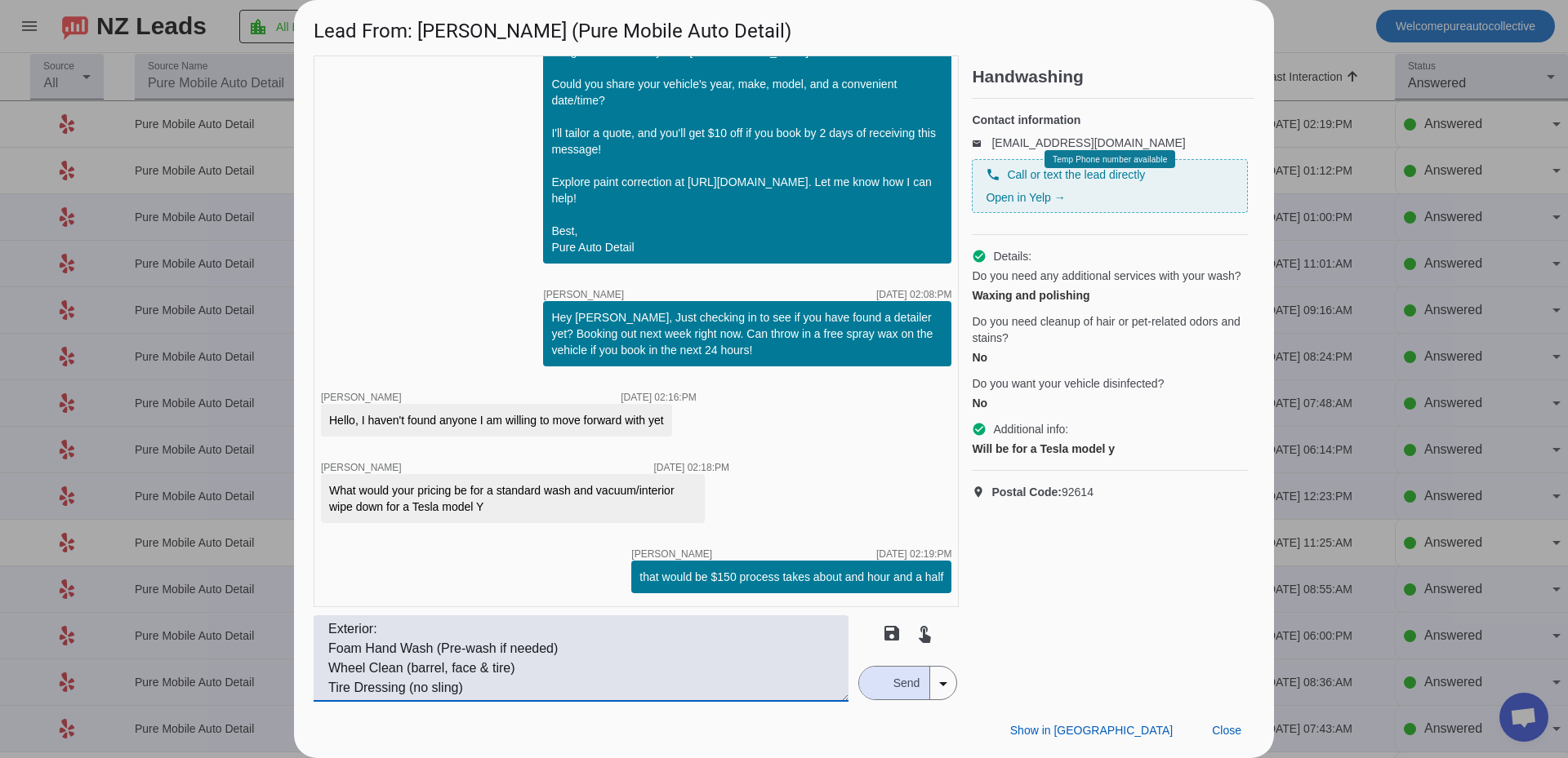
type textarea "Exterior: Foam Hand Wash (Pre-wash if needed) Wheel Clean (barrel, face & tire)…"
click at [897, 688] on span "Send" at bounding box center [907, 683] width 46 height 33
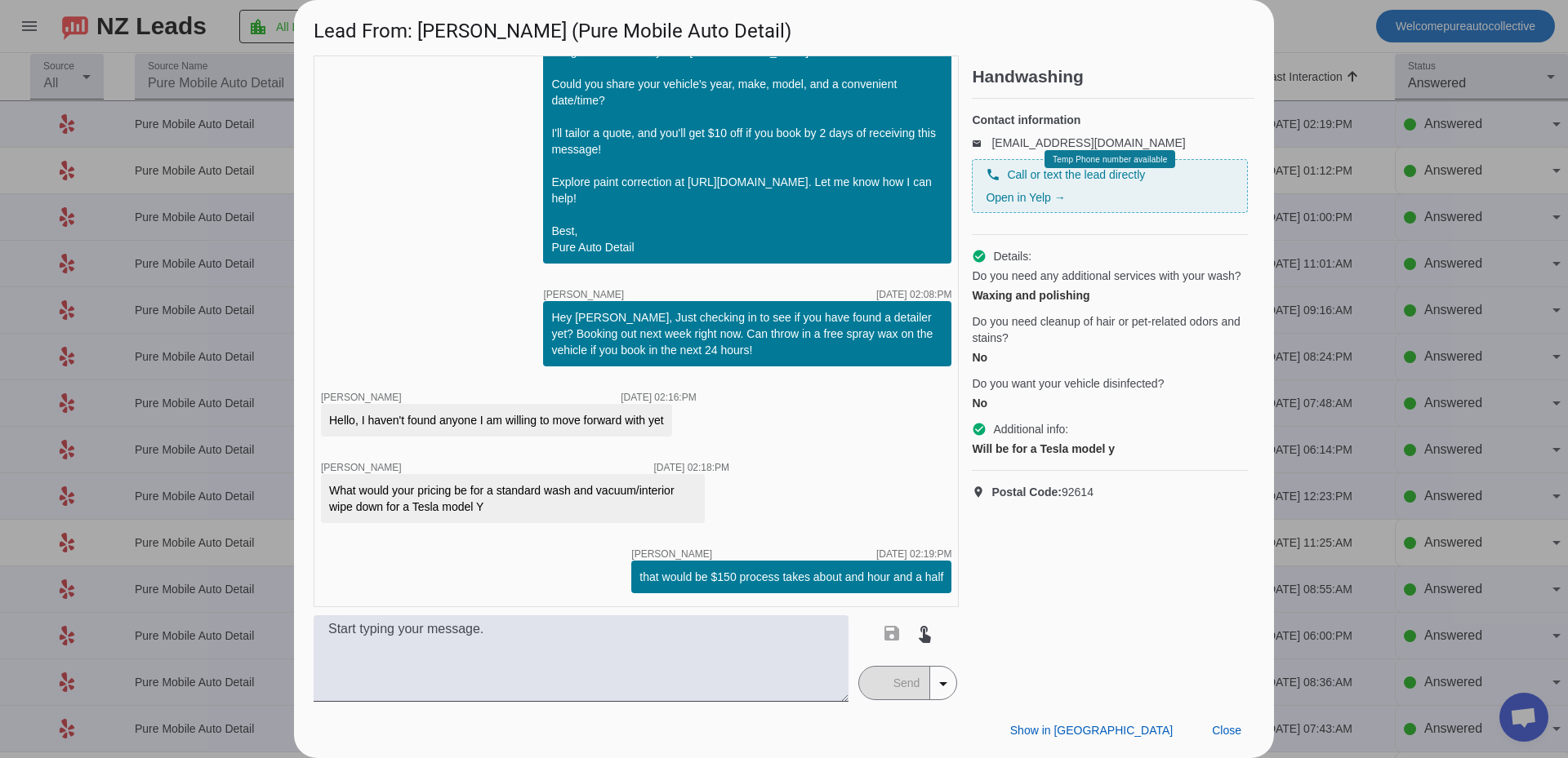
scroll to position [1121, 0]
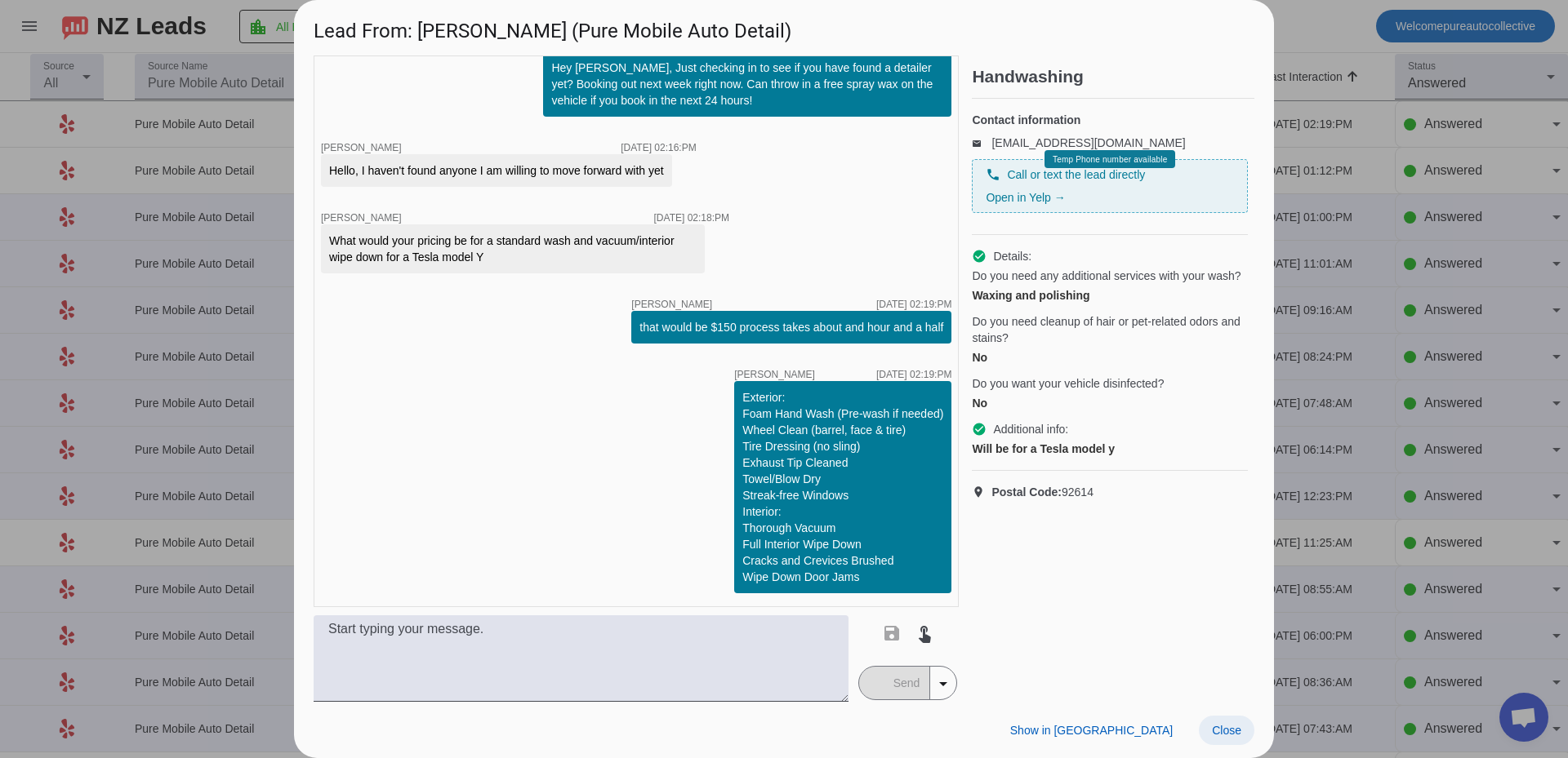
click at [1231, 728] on span "Close" at bounding box center [1227, 731] width 30 height 13
